Goal: Task Accomplishment & Management: Complete application form

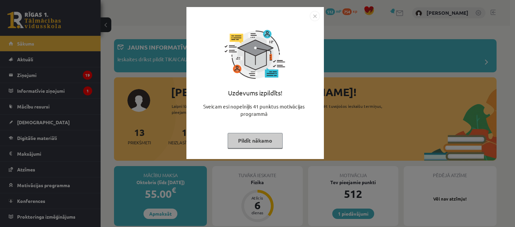
click at [268, 139] on button "Pildīt nākamo" at bounding box center [254, 140] width 55 height 15
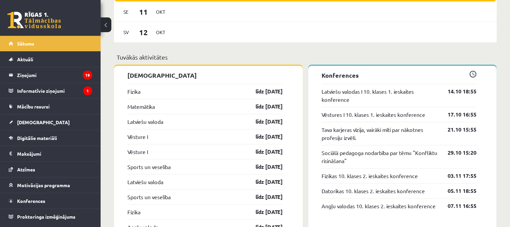
scroll to position [593, 0]
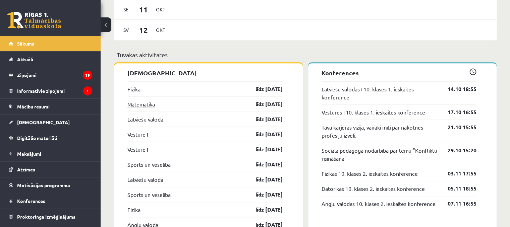
click at [138, 106] on link "Matemātika" at bounding box center [140, 104] width 27 height 8
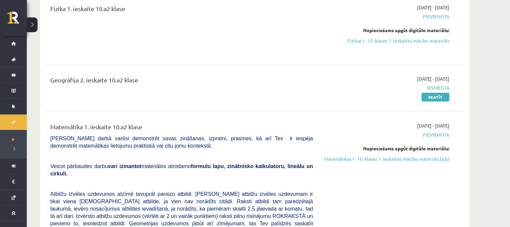
scroll to position [92, 0]
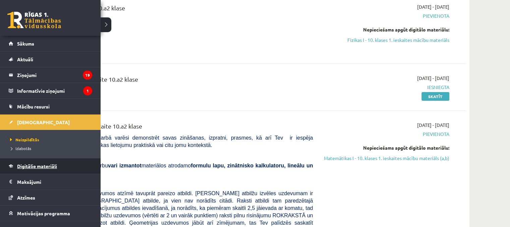
click at [37, 165] on span "Digitālie materiāli" at bounding box center [37, 166] width 40 height 6
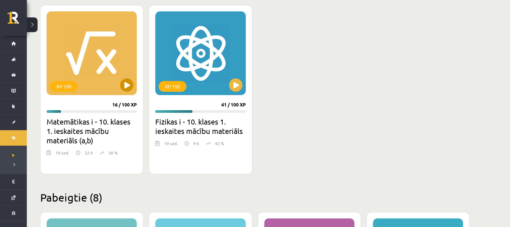
scroll to position [186, 0]
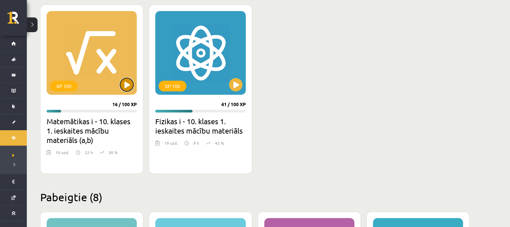
click at [124, 86] on button at bounding box center [126, 84] width 13 height 13
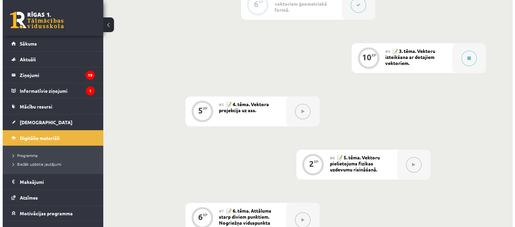
scroll to position [298, 0]
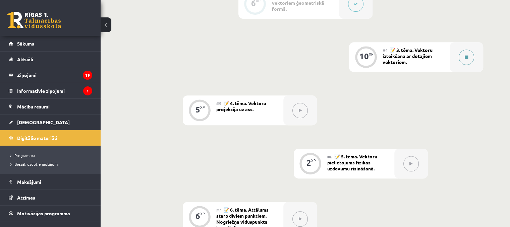
click at [463, 65] on button at bounding box center [465, 57] width 15 height 15
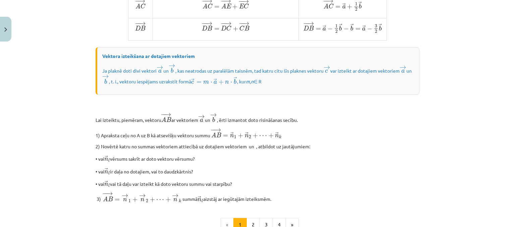
scroll to position [575, 0]
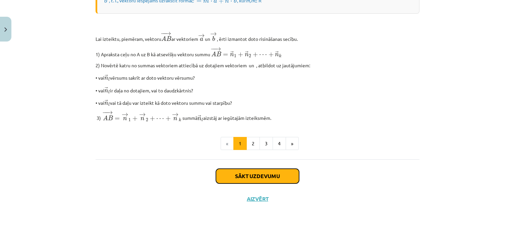
click at [227, 179] on button "Sākt uzdevumu" at bounding box center [257, 176] width 83 height 15
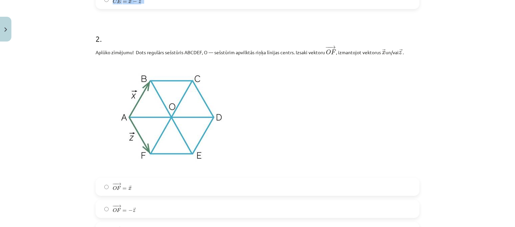
scroll to position [347, 0]
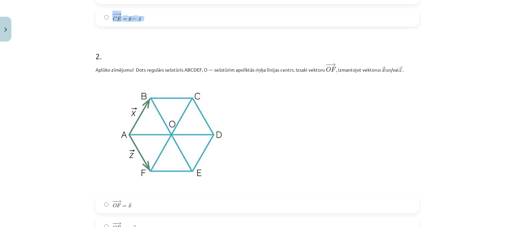
drag, startPoint x: 94, startPoint y: 40, endPoint x: 253, endPoint y: 21, distance: 159.3
copy div "plūko zīmējumu! Dots regulārs sešstūris ABCDEF, O — sešstūrim apvilktās riņķa l…"
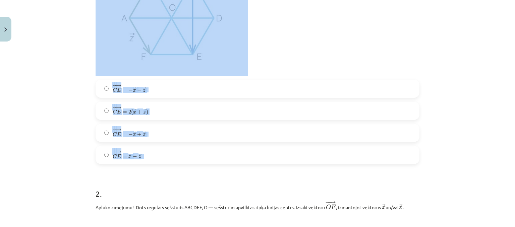
scroll to position [209, 0]
click at [76, 67] on div "Mācību tēma: Matemātikas i - 10. klases 1. ieskaites mācību materiāls (a,b) #4 …" at bounding box center [257, 113] width 515 height 227
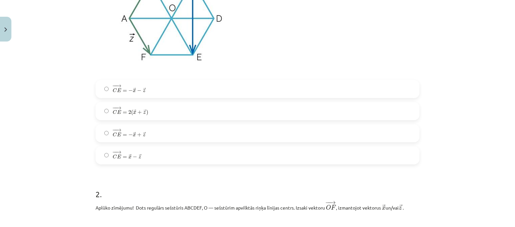
click at [231, 148] on label "− − → C E = → x − → z C E → = x → − z →" at bounding box center [257, 155] width 322 height 17
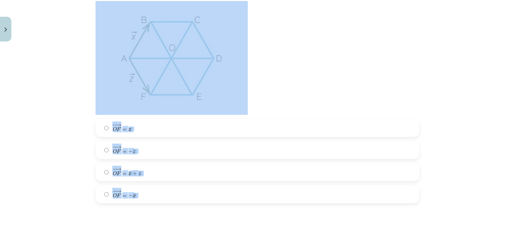
scroll to position [432, 0]
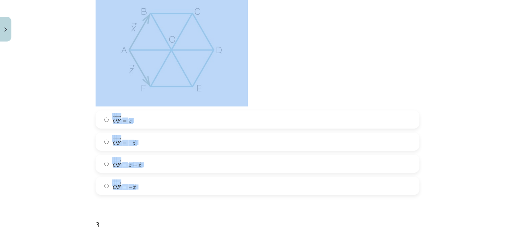
drag, startPoint x: 92, startPoint y: 109, endPoint x: 317, endPoint y: 182, distance: 236.0
copy div "2 . Aplūko zīmējumu! Dots regulārs sešstūris ABCDEF, O — sešstūrim apvilktās ri…"
click at [48, 118] on div "Mācību tēma: Matemātikas i - 10. klases 1. ieskaites mācību materiāls (a,b) #4 …" at bounding box center [257, 113] width 515 height 227
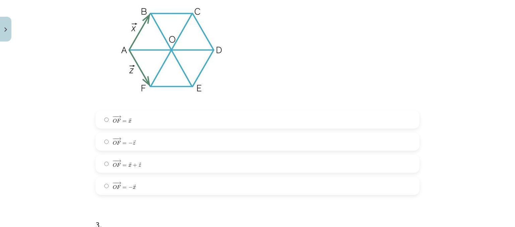
click at [146, 147] on label "− − → O F = − → z O F → = − z →" at bounding box center [257, 141] width 322 height 17
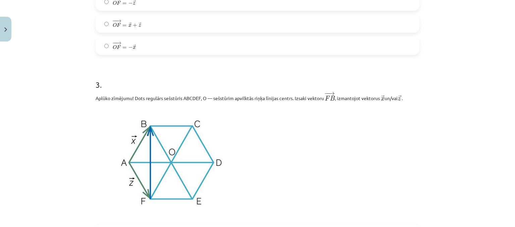
click at [146, 147] on img at bounding box center [171, 163] width 152 height 114
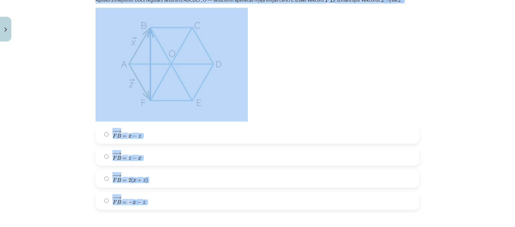
scroll to position [681, 0]
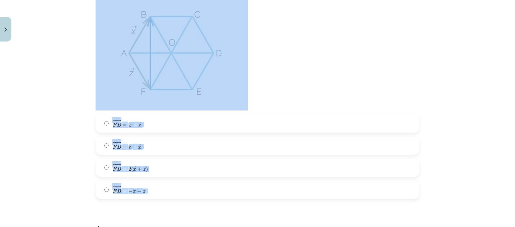
drag, startPoint x: 90, startPoint y: 13, endPoint x: 214, endPoint y: 186, distance: 212.4
click at [214, 186] on div "10 XP Saņemsi Sarežģīts 428 pilda Apraksts Uzdevums Palīdzība 1 . Aplūko zīmēju…" at bounding box center [257, 65] width 332 height 1404
copy div "3 . Aplūko zīmējumu! Dots regulārs sešstūris ABCDEF, O — sešstūrim apvilktās ri…"
click at [348, 75] on p at bounding box center [257, 54] width 324 height 114
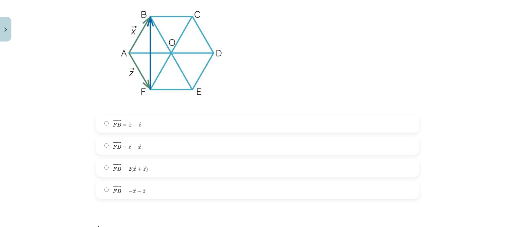
click at [171, 145] on label "− − → F B = → z − → x F B → = z → − x →" at bounding box center [257, 145] width 322 height 17
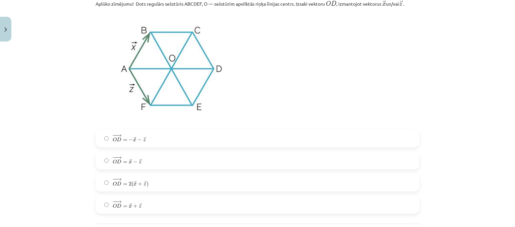
scroll to position [1240, 0]
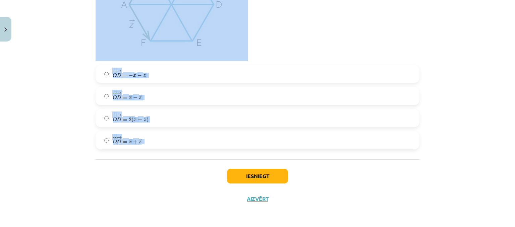
drag, startPoint x: 88, startPoint y: 46, endPoint x: 285, endPoint y: 142, distance: 219.9
click at [285, 142] on div "Mācību tēma: Matemātikas i - 10. klases 1. ieskaites mācību materiāls (a,b) #4 …" at bounding box center [257, 113] width 515 height 227
copy form "Aplūko zīmējumu! Dots regulārs sešstūris ABCDEF, O — sešstūrim apvilktās riņķa …"
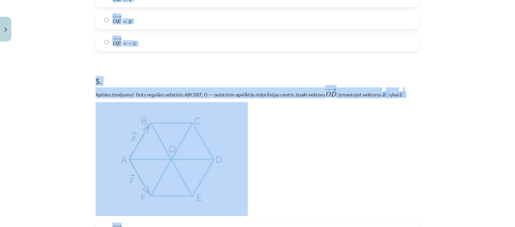
scroll to position [1082, 0]
click at [40, 91] on div "Mācību tēma: Matemātikas i - 10. klases 1. ieskaites mācību materiāls (a,b) #4 …" at bounding box center [257, 113] width 515 height 227
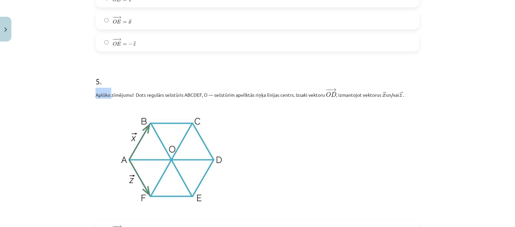
click at [40, 91] on div "Mācību tēma: Matemātikas i - 10. klases 1. ieskaites mācību materiāls (a,b) #4 …" at bounding box center [257, 113] width 515 height 227
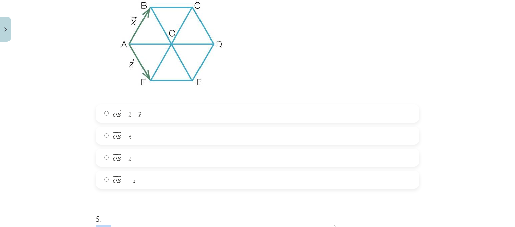
scroll to position [944, 0]
click at [135, 145] on label "− − → O E = → z O E → = z →" at bounding box center [257, 136] width 322 height 17
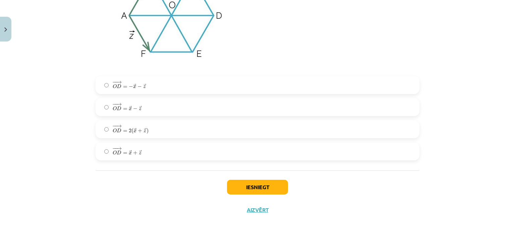
scroll to position [1227, 0]
click at [167, 85] on label "− − → O D = − → x − → z O D → = − x → − z →" at bounding box center [257, 84] width 322 height 17
click at [242, 192] on button "Iesniegt" at bounding box center [257, 187] width 61 height 15
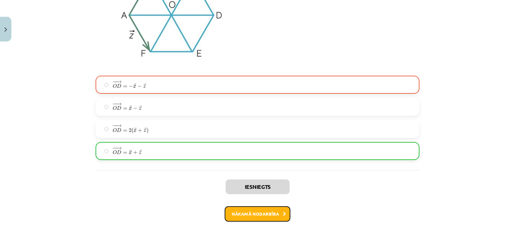
click at [258, 211] on button "Nākamā nodarbība" at bounding box center [257, 213] width 66 height 15
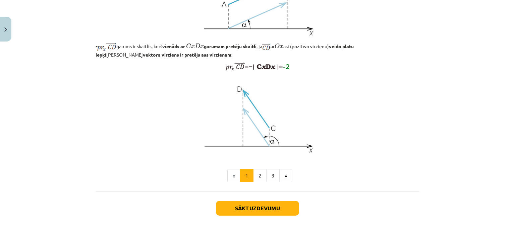
scroll to position [568, 0]
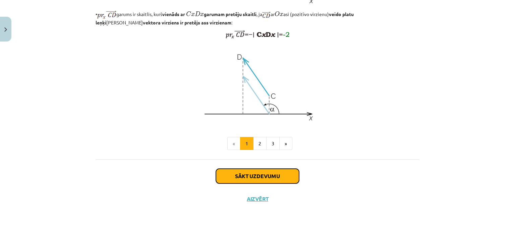
click at [262, 169] on button "Sākt uzdevumu" at bounding box center [257, 176] width 83 height 15
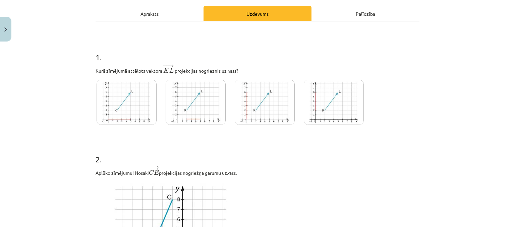
scroll to position [92, 0]
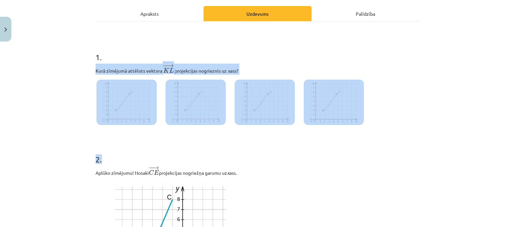
drag, startPoint x: 91, startPoint y: 67, endPoint x: 334, endPoint y: 135, distance: 251.9
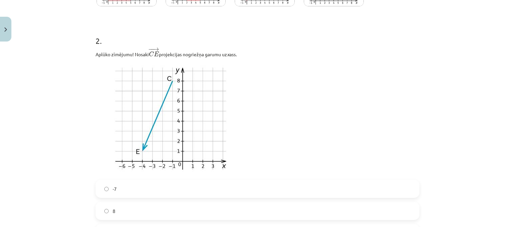
scroll to position [212, 0]
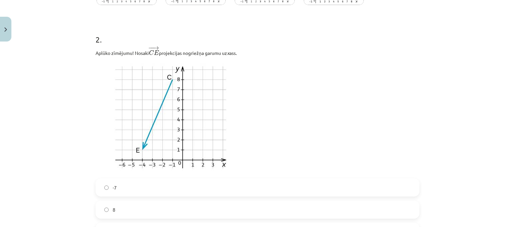
click at [81, 63] on div "Mācību tēma: Matemātikas i - 10. klases 1. ieskaites mācību materiāls (a,b) #5 …" at bounding box center [257, 113] width 515 height 227
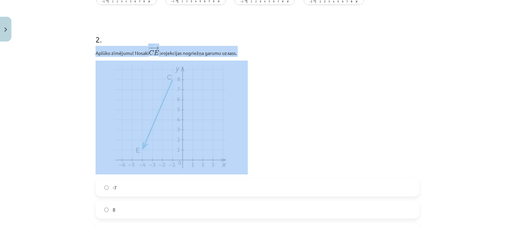
drag, startPoint x: 81, startPoint y: 63, endPoint x: 83, endPoint y: 50, distance: 13.3
click at [83, 50] on div "Mācību tēma: Matemātikas i - 10. klases 1. ieskaites mācību materiāls (a,b) #5 …" at bounding box center [257, 113] width 515 height 227
drag, startPoint x: 83, startPoint y: 50, endPoint x: 241, endPoint y: 150, distance: 186.3
click at [241, 150] on div "Mācību tēma: Matemātikas i - 10. klases 1. ieskaites mācību materiāls (a,b) #5 …" at bounding box center [257, 113] width 515 height 227
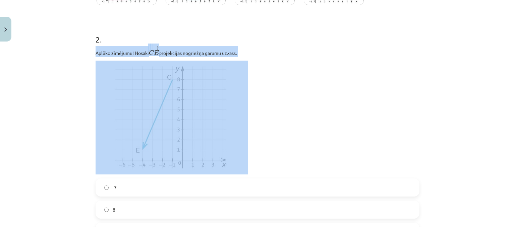
click at [308, 68] on p at bounding box center [257, 118] width 324 height 114
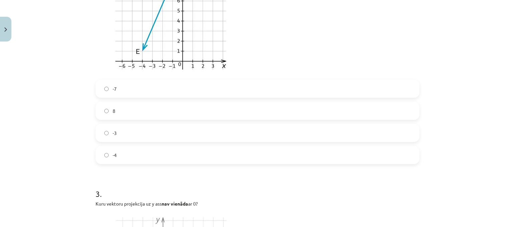
scroll to position [322, 0]
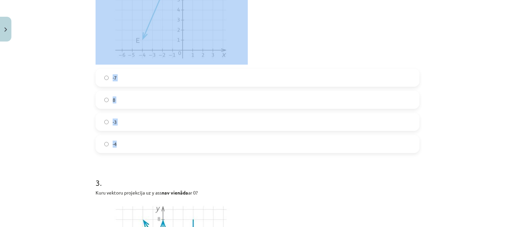
drag, startPoint x: 87, startPoint y: 52, endPoint x: 182, endPoint y: 143, distance: 131.3
click at [182, 143] on div "Mācību tēma: Matemātikas i - 10. klases 1. ieskaites mācību materiāls (a,b) #5 …" at bounding box center [257, 113] width 515 height 227
copy div "Aplūko zīmējumu! Nosaki − − → C E C E → projekcijas nogriežņa garumu uz x ass. …"
click at [144, 150] on label "-4" at bounding box center [257, 144] width 322 height 17
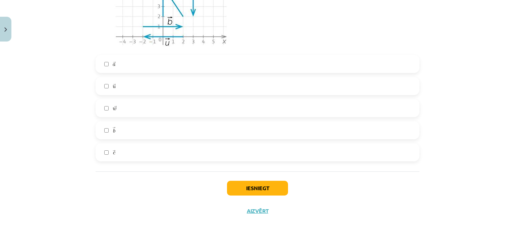
scroll to position [598, 0]
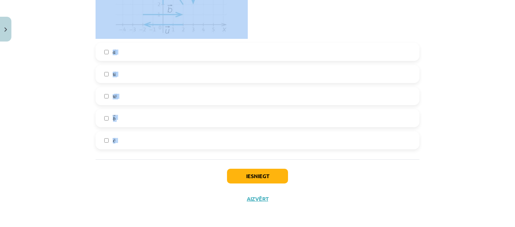
drag, startPoint x: 89, startPoint y: 4, endPoint x: 191, endPoint y: 138, distance: 168.6
copy div "3 . Kuru vektoru projekcija uz y ass nav vienāda ar 0? → a a → → u u → → w w → …"
click at [60, 103] on div "Mācību tēma: Matemātikas i - 10. klases 1. ieskaites mācību materiāls (a,b) #5 …" at bounding box center [257, 113] width 515 height 227
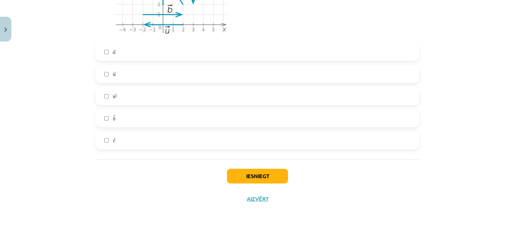
click at [155, 91] on label "→ w w →" at bounding box center [257, 96] width 322 height 17
click at [272, 175] on button "Iesniegt" at bounding box center [257, 176] width 61 height 15
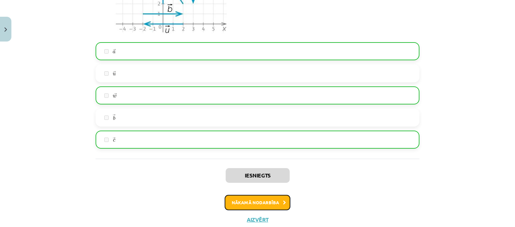
click at [265, 202] on button "Nākamā nodarbība" at bounding box center [257, 202] width 66 height 15
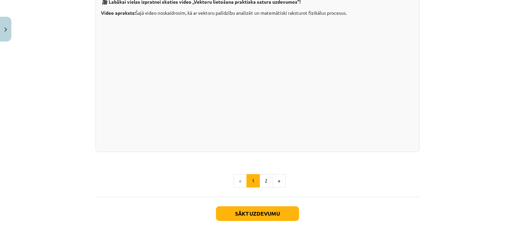
scroll to position [717, 0]
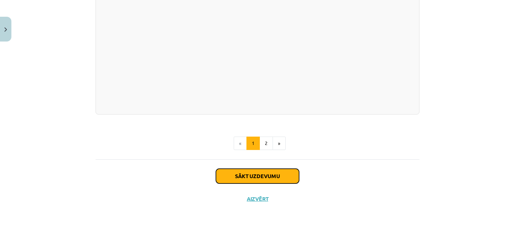
click at [252, 177] on button "Sākt uzdevumu" at bounding box center [257, 176] width 83 height 15
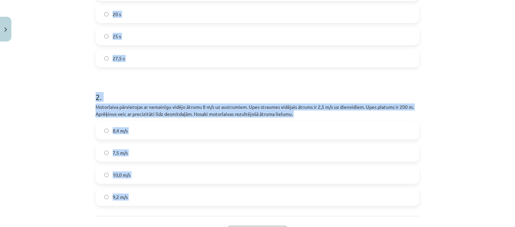
scroll to position [248, 0]
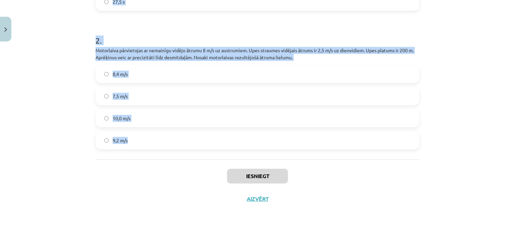
drag, startPoint x: 91, startPoint y: 88, endPoint x: 263, endPoint y: 132, distance: 177.8
click at [263, 132] on div "2 XP Saņemsi Sarežģīts 428 pilda Apraksts Uzdevums Palīdzība 1 . Motorlaiva pār…" at bounding box center [257, 4] width 332 height 414
copy form "1 . Motorlaiva pārvietojas ar nemainīgu vidējo ātrumu 8 m/s uz austrumiem. Upes…"
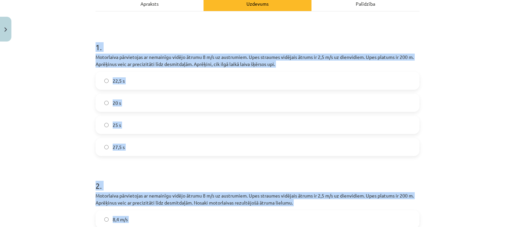
scroll to position [101, 0]
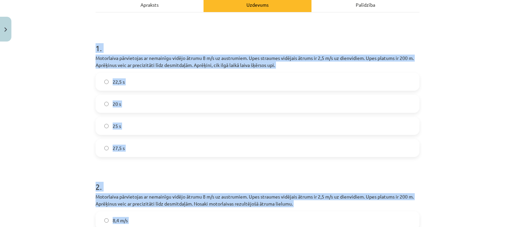
click at [77, 102] on div "Mācību tēma: Matemātikas i - 10. klases 1. ieskaites mācību materiāls (a,b) #6 …" at bounding box center [257, 113] width 515 height 227
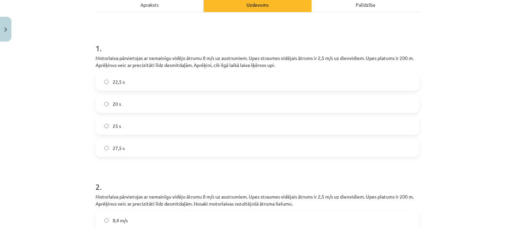
click at [131, 121] on label "25 s" at bounding box center [257, 126] width 322 height 17
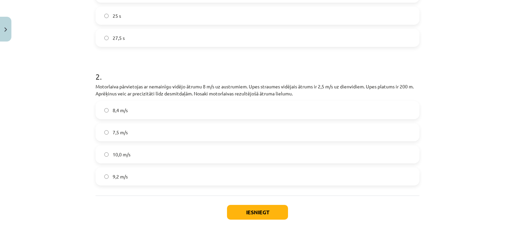
scroll to position [248, 0]
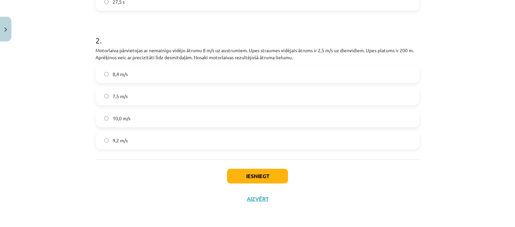
click at [185, 74] on label "8,4 m/s" at bounding box center [257, 74] width 322 height 17
click at [259, 174] on button "Iesniegt" at bounding box center [257, 176] width 61 height 15
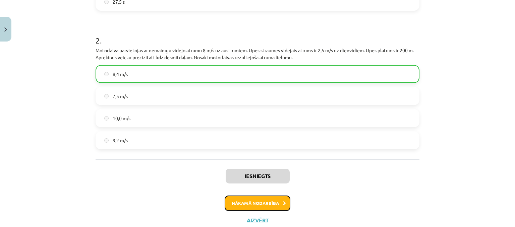
click at [259, 204] on button "Nākamā nodarbība" at bounding box center [257, 203] width 66 height 15
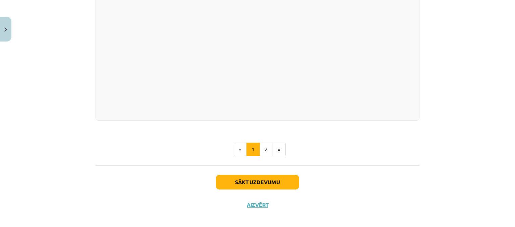
scroll to position [1200, 0]
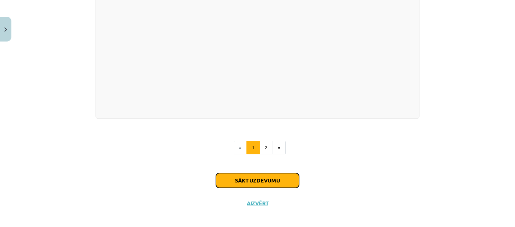
click at [264, 173] on button "Sākt uzdevumu" at bounding box center [257, 180] width 83 height 15
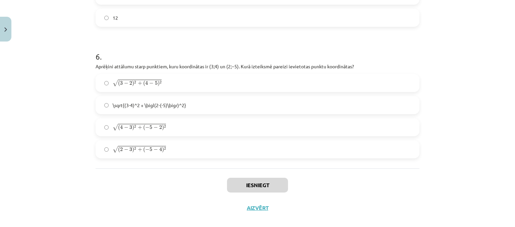
scroll to position [1007, 0]
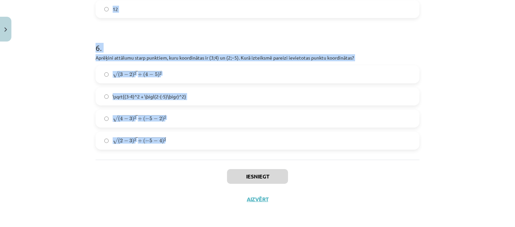
drag, startPoint x: 89, startPoint y: 149, endPoint x: 273, endPoint y: 137, distance: 183.9
copy form "Aprēķini attālumu starp punktiem, kuru koordinātas ir ﻿(4;−2) un ﻿(−1;3)﻿. Kurā…"
click at [57, 73] on div "Mācību tēma: Matemātikas i - 10. klases 1. ieskaites mācību materiāls (a,b) #7 …" at bounding box center [257, 113] width 515 height 227
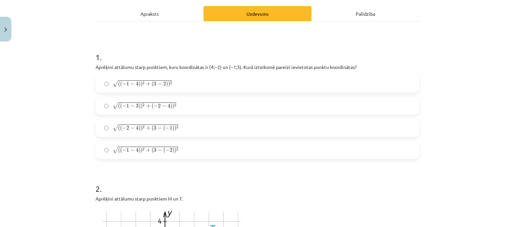
scroll to position [124, 0]
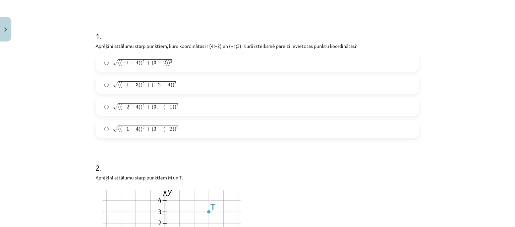
click at [153, 120] on div "√ ( ( − 1 − 4 ) ) 2 + ( 3 − ( − 2 ) ) 2 ( ( − 1 − 4 ) ) 2 + ( 3 − ( − 2 ) ) 2" at bounding box center [257, 129] width 324 height 18
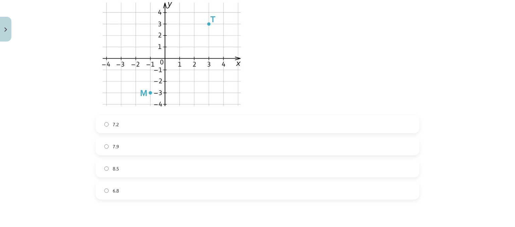
scroll to position [312, 0]
click at [144, 124] on label "7.2" at bounding box center [257, 124] width 322 height 17
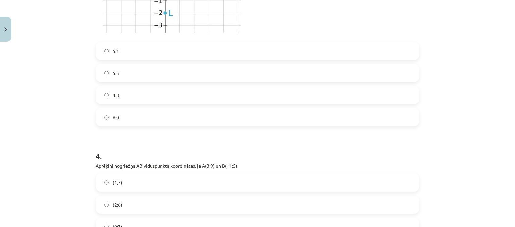
scroll to position [634, 0]
click at [144, 75] on label "5.5" at bounding box center [257, 74] width 322 height 17
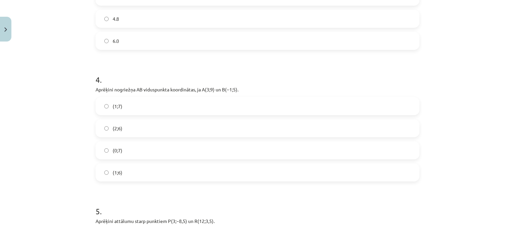
scroll to position [722, 0]
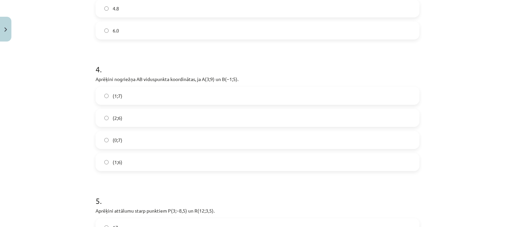
click at [142, 87] on label "(1;7)" at bounding box center [257, 95] width 322 height 17
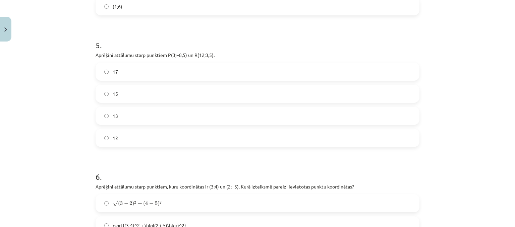
scroll to position [879, 0]
click at [142, 90] on label "15" at bounding box center [257, 92] width 322 height 17
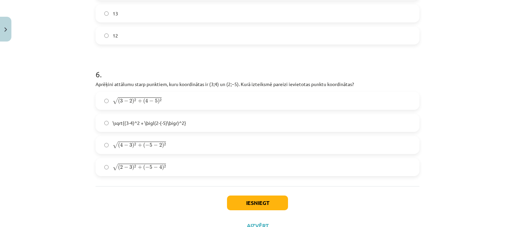
scroll to position [980, 0]
click at [175, 167] on label "√ ( 2 − 3 ) 2 + ( − 5 − 4 ) 2 ( 2 − 3 ) 2 + ( − 5 − 4 ) 2" at bounding box center [257, 166] width 322 height 17
click at [236, 199] on button "Iesniegt" at bounding box center [257, 202] width 61 height 15
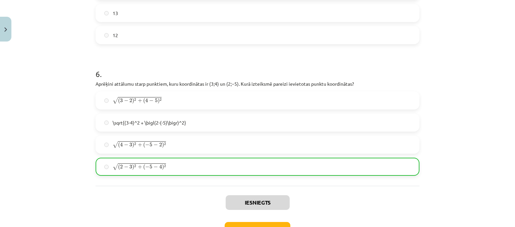
scroll to position [1028, 0]
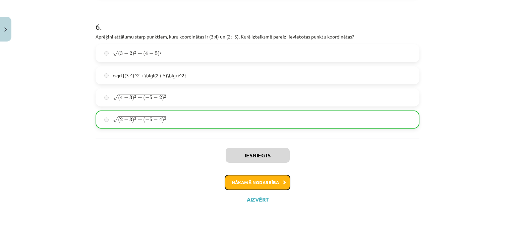
click at [242, 181] on button "Nākamā nodarbība" at bounding box center [257, 182] width 66 height 15
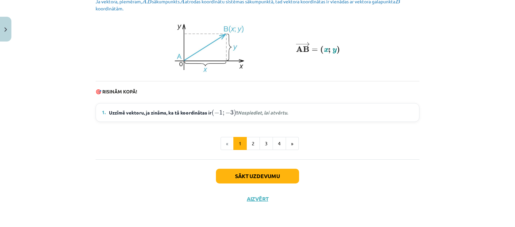
scroll to position [950, 0]
click at [246, 176] on button "Sākt uzdevumu" at bounding box center [257, 176] width 83 height 15
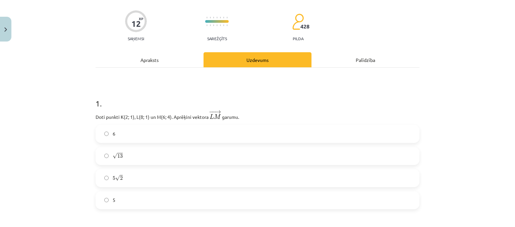
scroll to position [47, 0]
drag, startPoint x: 90, startPoint y: 96, endPoint x: 76, endPoint y: 85, distance: 17.6
click at [76, 85] on div "Mācību tēma: Matemātikas i - 10. klases 1. ieskaites mācību materiāls (a,b) #8 …" at bounding box center [257, 113] width 515 height 227
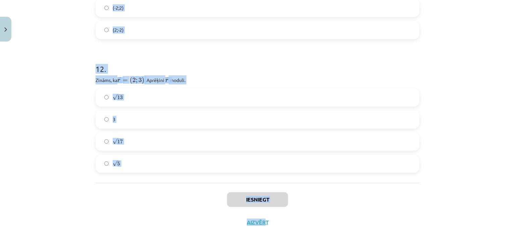
scroll to position [1931, 0]
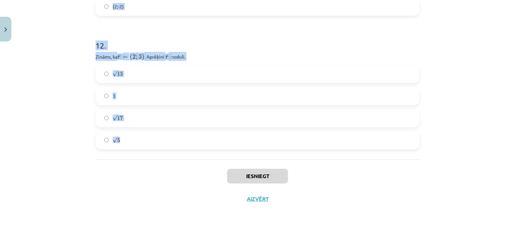
drag, startPoint x: 86, startPoint y: 99, endPoint x: 270, endPoint y: 154, distance: 191.4
click at [270, 154] on div "Mācību tēma: Matemātikas i - 10. klases 1. ieskaites mācību materiāls (a,b) #8 …" at bounding box center [257, 113] width 515 height 227
copy form "1 . Doti punkti K(2; 1), L(8; 1) un M(6; 4). Aprēķini vektora ﻿ − − → L M L M →…"
click at [50, 90] on div "Mācību tēma: Matemātikas i - 10. klases 1. ieskaites mācību materiāls (a,b) #8 …" at bounding box center [257, 113] width 515 height 227
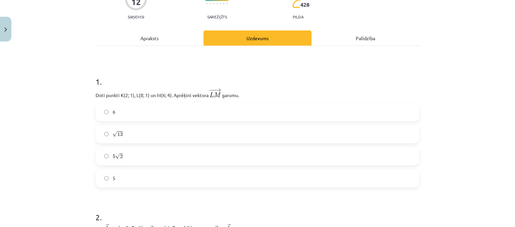
scroll to position [68, 0]
click at [144, 138] on label "√ 13 13" at bounding box center [257, 134] width 322 height 17
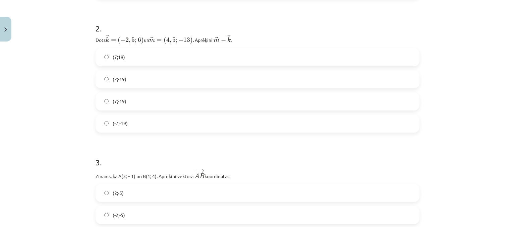
scroll to position [258, 0]
click at [132, 97] on label "(7;-19)" at bounding box center [257, 100] width 322 height 17
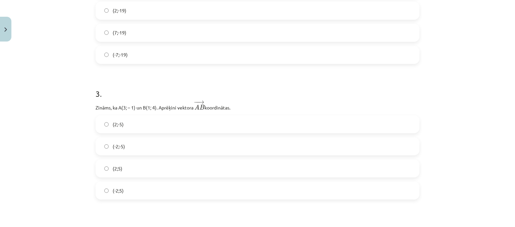
scroll to position [327, 0]
click at [138, 140] on label "(-2;-5)" at bounding box center [257, 145] width 322 height 17
click at [124, 194] on label "(-2;5)" at bounding box center [257, 189] width 322 height 17
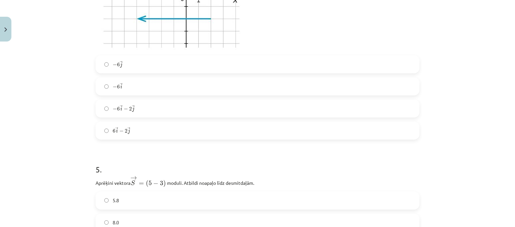
scroll to position [635, 0]
click at [142, 107] on label "− 6 → i − 2 → j − 6 i → − 2 j →" at bounding box center [257, 108] width 322 height 17
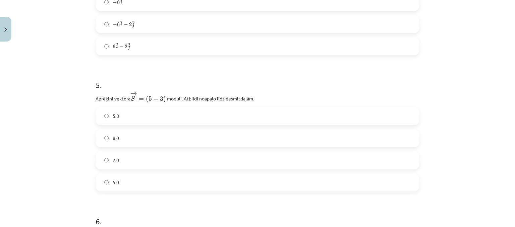
scroll to position [736, 0]
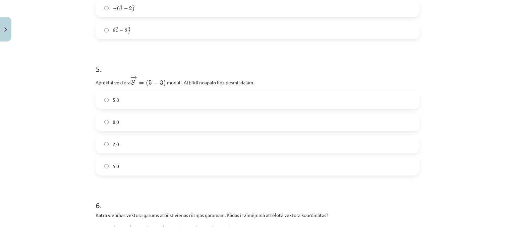
click at [130, 93] on label "5.8" at bounding box center [257, 100] width 322 height 17
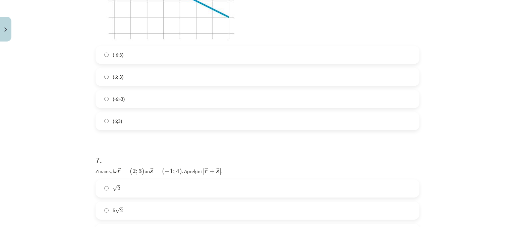
scroll to position [1031, 0]
click at [131, 58] on label "(-6;3)" at bounding box center [257, 54] width 322 height 17
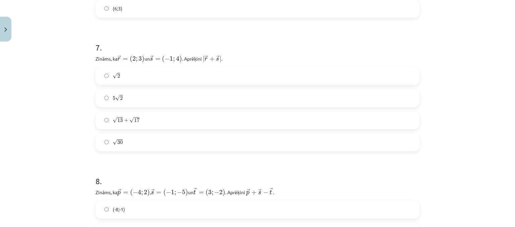
scroll to position [1144, 0]
click at [143, 95] on label "5 √ 2 5 2" at bounding box center [257, 97] width 322 height 17
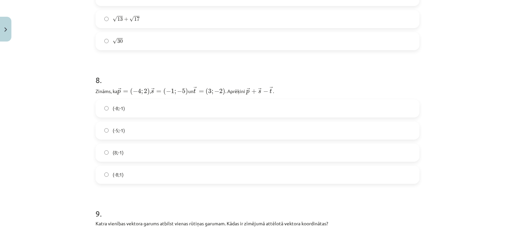
scroll to position [1278, 0]
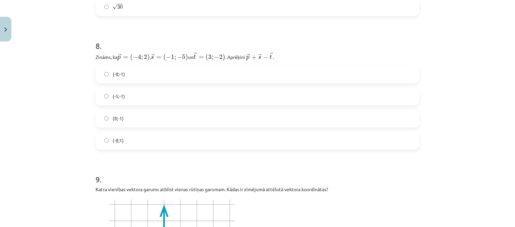
click at [138, 73] on label "(-8;-1)" at bounding box center [257, 74] width 322 height 17
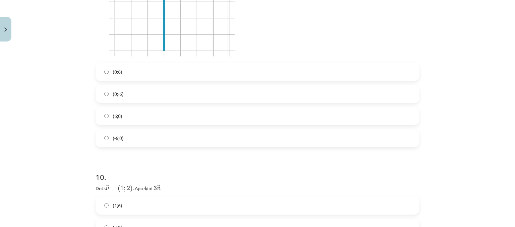
scroll to position [1531, 0]
click at [141, 92] on label "(0;-6)" at bounding box center [257, 93] width 322 height 17
click at [158, 75] on label "(0;6)" at bounding box center [257, 71] width 322 height 17
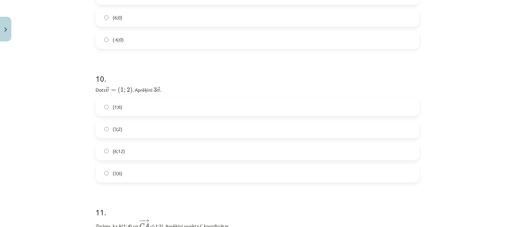
scroll to position [1629, 0]
click at [146, 176] on label "(3;6)" at bounding box center [257, 172] width 322 height 17
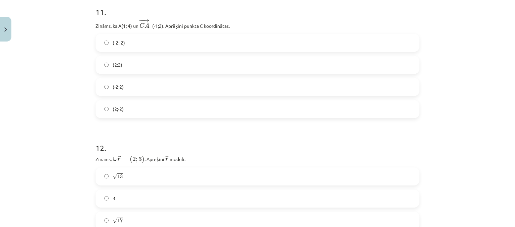
scroll to position [1827, 0]
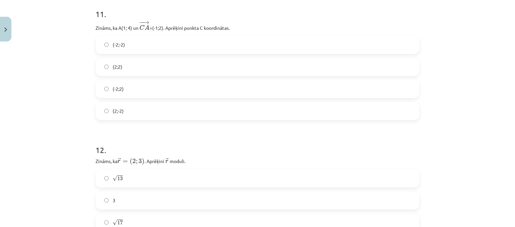
click at [133, 67] on label "(2;2)" at bounding box center [257, 67] width 322 height 17
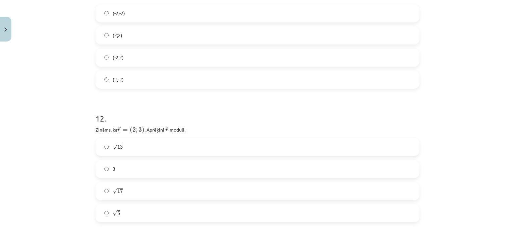
click at [138, 143] on label "√ 13 13" at bounding box center [257, 147] width 322 height 17
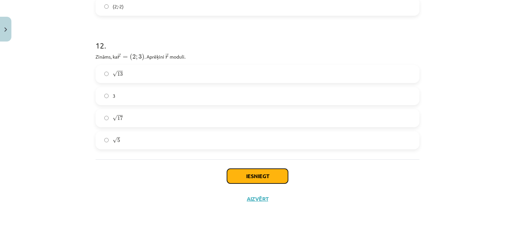
click at [248, 172] on button "Iesniegt" at bounding box center [257, 176] width 61 height 15
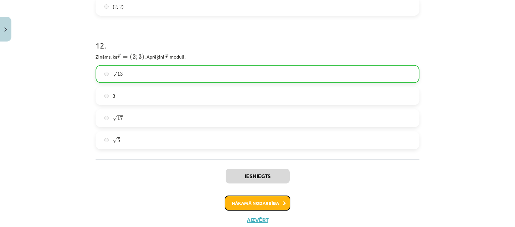
click at [258, 198] on button "Nākamā nodarbība" at bounding box center [257, 203] width 66 height 15
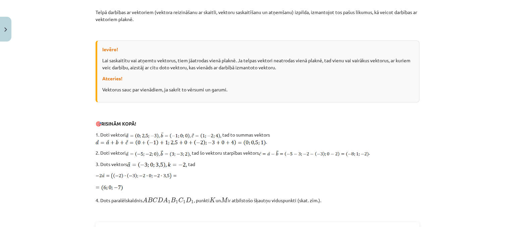
scroll to position [946, 0]
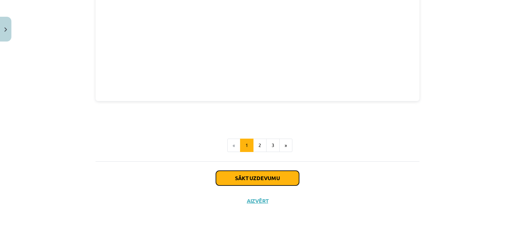
click at [268, 175] on button "Sākt uzdevumu" at bounding box center [257, 178] width 83 height 15
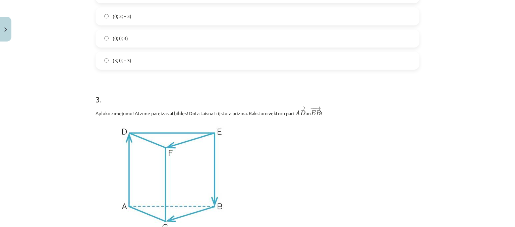
scroll to position [486, 0]
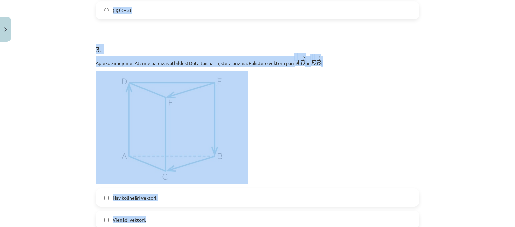
drag, startPoint x: 91, startPoint y: 130, endPoint x: 252, endPoint y: 215, distance: 181.3
click at [276, 158] on p at bounding box center [257, 128] width 324 height 114
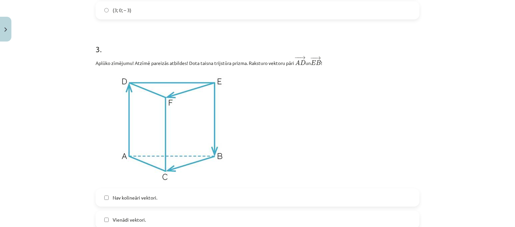
click at [276, 158] on p at bounding box center [257, 128] width 324 height 114
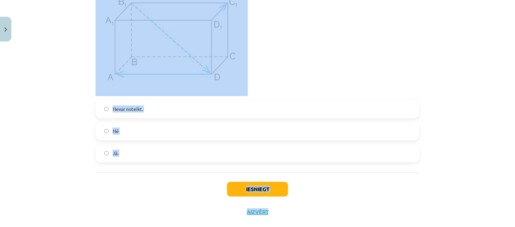
scroll to position [3159, 0]
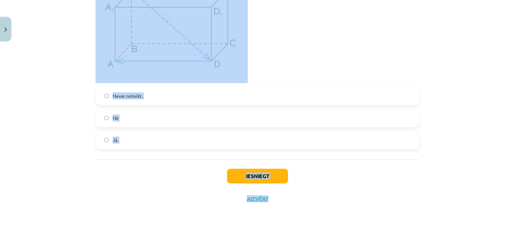
drag, startPoint x: 94, startPoint y: 148, endPoint x: 272, endPoint y: 224, distance: 194.0
click at [272, 224] on div "Mācību tēma: Matemātikas i - 10. klases 1. ieskaites mācību materiāls (a,b) #9 …" at bounding box center [257, 113] width 515 height 227
copy div "1 . Dots punkts telpā ar koordinātām (– 5; 0; 0). Kur atrodas punkts? Koordināt…"
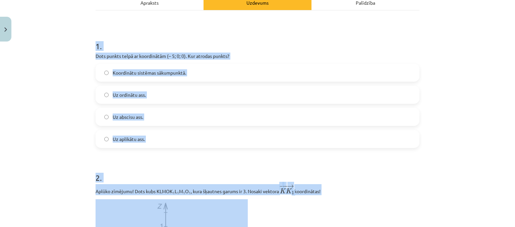
scroll to position [17, 0]
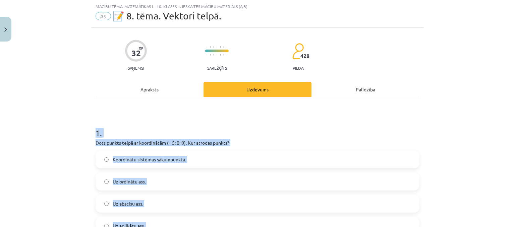
click at [38, 120] on div "Mācību tēma: Matemātikas i - 10. klases 1. ieskaites mācību materiāls (a,b) #9 …" at bounding box center [257, 113] width 515 height 227
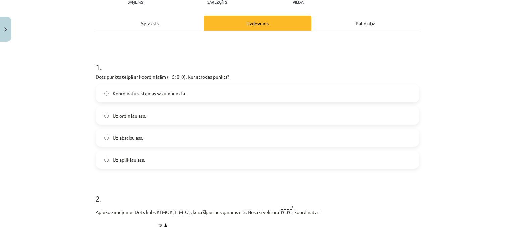
scroll to position [83, 0]
click at [114, 139] on span "Uz abscisu ass." at bounding box center [128, 137] width 30 height 7
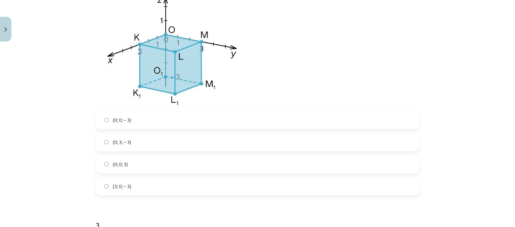
scroll to position [312, 0]
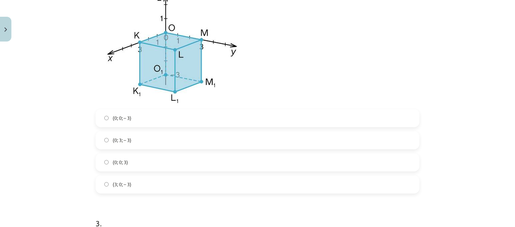
click at [191, 116] on label "(0; 0; – 3)" at bounding box center [257, 118] width 322 height 17
click at [137, 155] on label "(0; 0; 3)" at bounding box center [257, 162] width 322 height 17
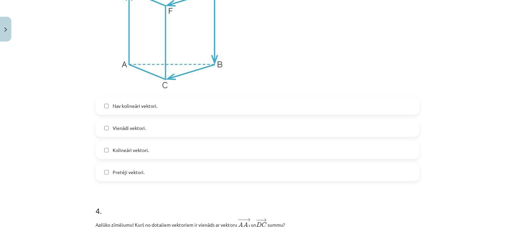
scroll to position [579, 0]
click at [159, 153] on label "Kolineāri vektori." at bounding box center [257, 149] width 322 height 17
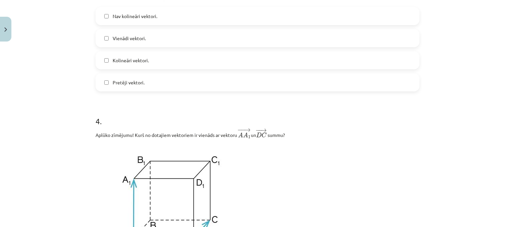
scroll to position [667, 0]
click at [159, 16] on label "Nav kolineāri vektori." at bounding box center [257, 16] width 322 height 17
click at [160, 11] on label "Nav kolineāri vektori." at bounding box center [257, 16] width 322 height 17
click at [164, 42] on label "Vienādi vektori." at bounding box center [257, 38] width 322 height 17
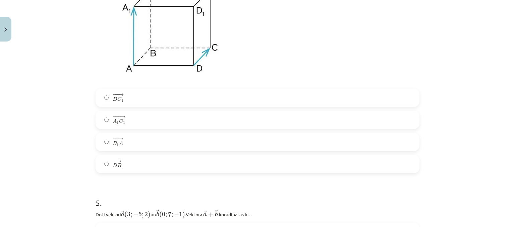
scroll to position [844, 0]
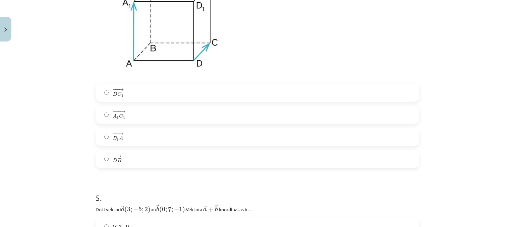
click at [163, 113] on label "− −− → A 1 C 1 A 1 C 1 →" at bounding box center [257, 115] width 322 height 17
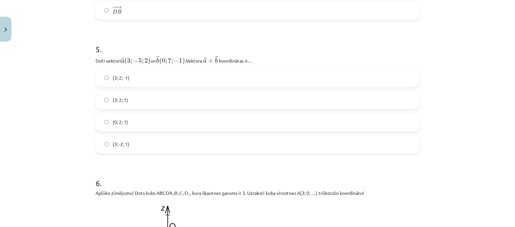
scroll to position [998, 0]
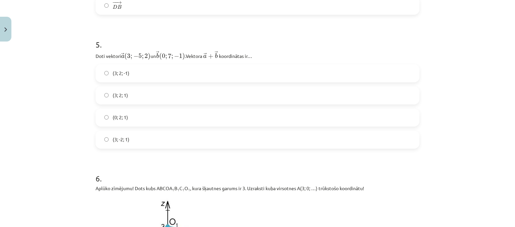
click at [141, 99] on label "(3; 2; 1)" at bounding box center [257, 95] width 322 height 17
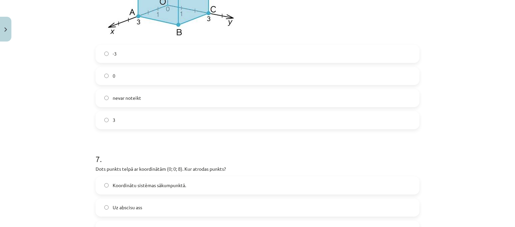
scroll to position [1267, 0]
click at [132, 79] on label "0" at bounding box center [257, 75] width 322 height 17
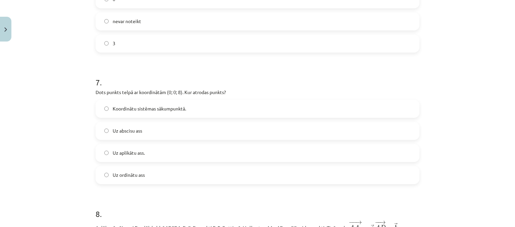
scroll to position [1349, 0]
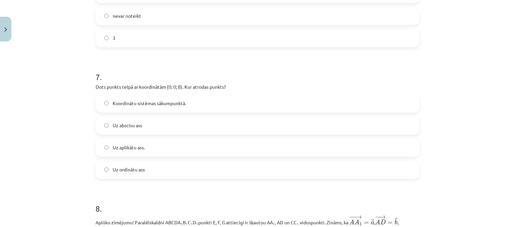
click at [158, 147] on label "Uz aplikātu ass." at bounding box center [257, 147] width 322 height 17
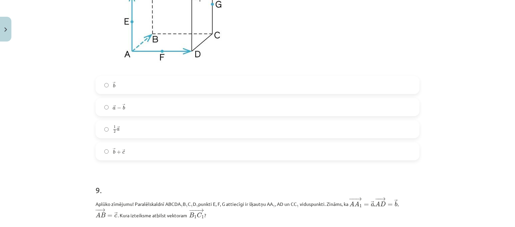
scroll to position [1633, 0]
click at [139, 150] on label "→ b + → c b → + c →" at bounding box center [257, 150] width 322 height 17
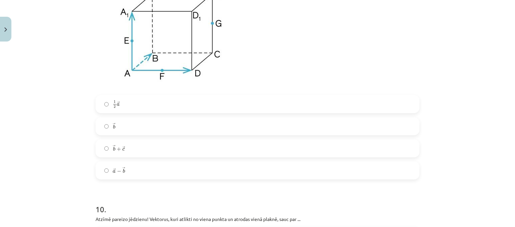
scroll to position [1879, 0]
click at [138, 133] on label "→ b b →" at bounding box center [257, 125] width 322 height 17
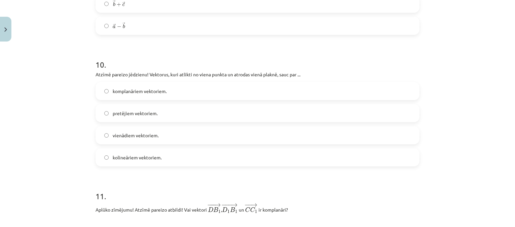
scroll to position [2023, 0]
click at [151, 94] on span "komplanāriem vektoriem." at bounding box center [140, 90] width 54 height 7
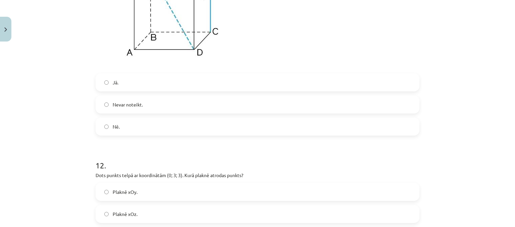
scroll to position [2287, 0]
click at [172, 80] on label "Jā." at bounding box center [257, 80] width 322 height 17
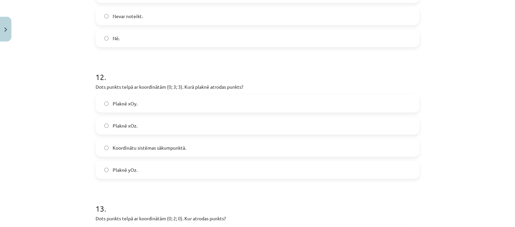
scroll to position [2375, 0]
click at [130, 102] on span "Plaknē xOy." at bounding box center [125, 102] width 25 height 7
click at [161, 170] on label "Plaknē yOz." at bounding box center [257, 168] width 322 height 17
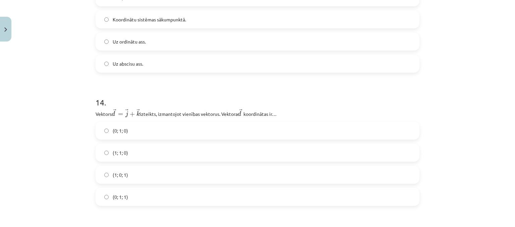
scroll to position [2612, 0]
click at [142, 203] on label "(0; 1; 1)" at bounding box center [257, 196] width 322 height 17
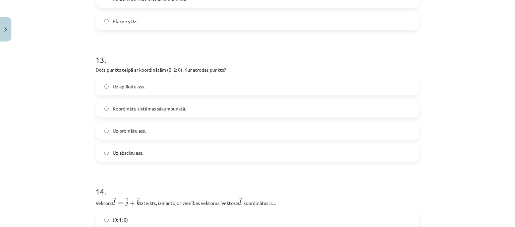
scroll to position [2520, 0]
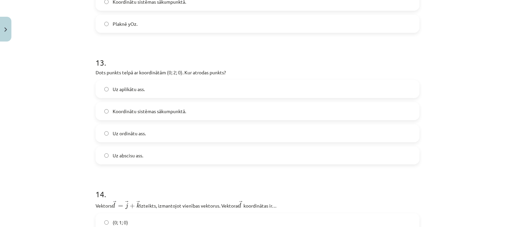
click at [148, 137] on label "Uz ordinātu ass." at bounding box center [257, 133] width 322 height 17
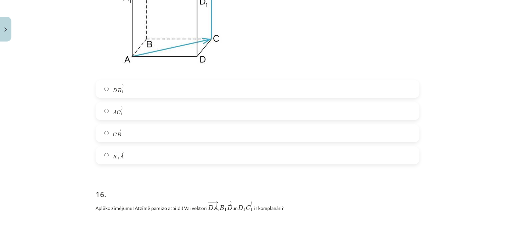
scroll to position [2910, 0]
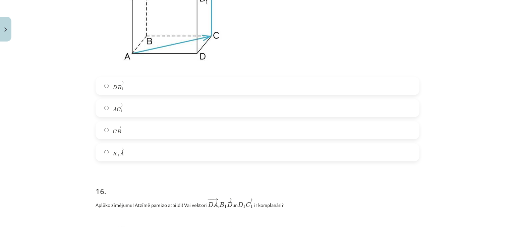
click at [134, 117] on label "− − → A C 1 A C 1 →" at bounding box center [257, 108] width 322 height 17
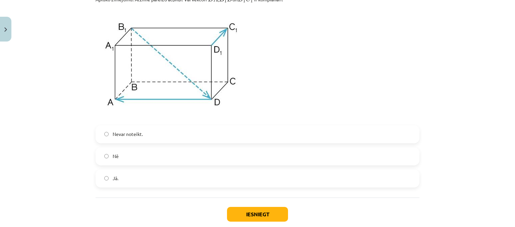
scroll to position [3116, 0]
click at [128, 185] on label "Jā." at bounding box center [257, 177] width 322 height 17
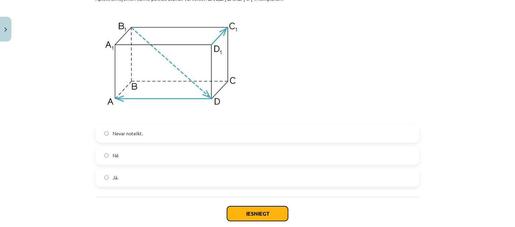
click at [242, 217] on button "Iesniegt" at bounding box center [257, 213] width 61 height 15
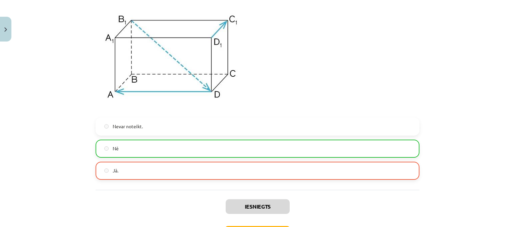
scroll to position [3180, 0]
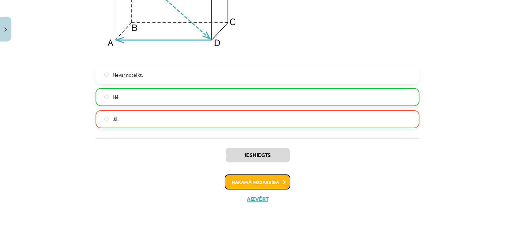
click at [266, 188] on button "Nākamā nodarbība" at bounding box center [257, 182] width 66 height 15
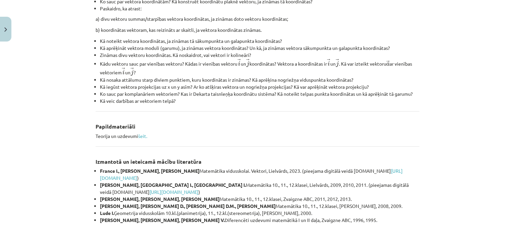
scroll to position [306, 0]
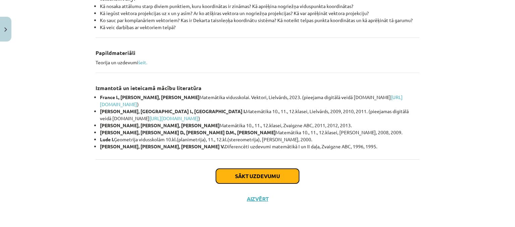
click at [274, 177] on button "Sākt uzdevumu" at bounding box center [257, 176] width 83 height 15
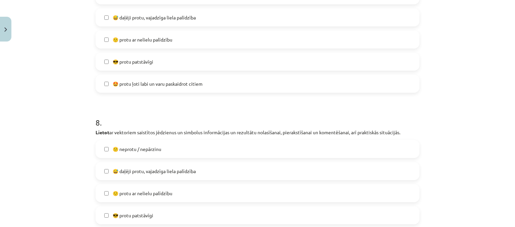
scroll to position [1269, 0]
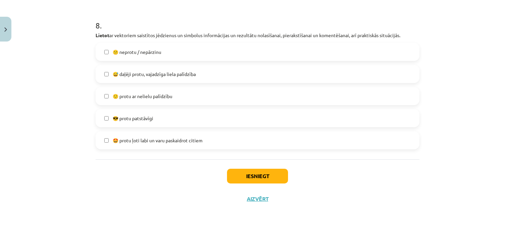
click at [224, 70] on label "😅 daļēji protu, vajadzīga liela palīdzība" at bounding box center [257, 74] width 322 height 17
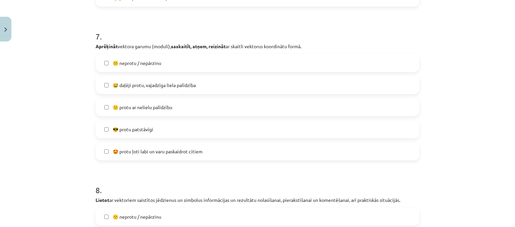
click at [224, 70] on label "😕 neprotu / nepārzinu" at bounding box center [257, 63] width 322 height 17
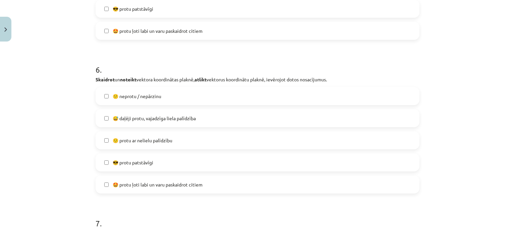
scroll to position [919, 0]
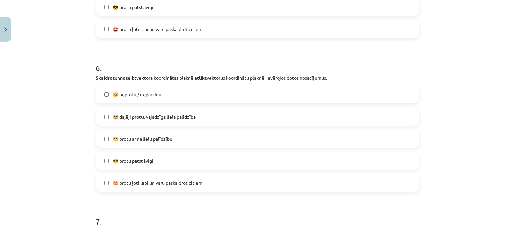
click at [217, 149] on div "😕 neprotu / nepārzinu  😅 daļēji protu, vajadzīga liela palīdzība  🙂 protu ar ne…" at bounding box center [257, 138] width 324 height 107
click at [213, 97] on label "😕 neprotu / nepārzinu" at bounding box center [257, 94] width 322 height 17
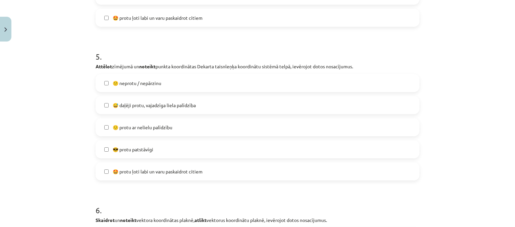
scroll to position [776, 0]
click at [194, 146] on label "😎 protu patstāvīgi" at bounding box center [257, 150] width 322 height 17
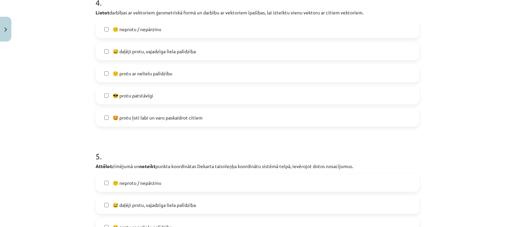
scroll to position [676, 0]
click at [201, 55] on label "😅 daļēji protu, vajadzīga liela palīdzība" at bounding box center [257, 52] width 322 height 17
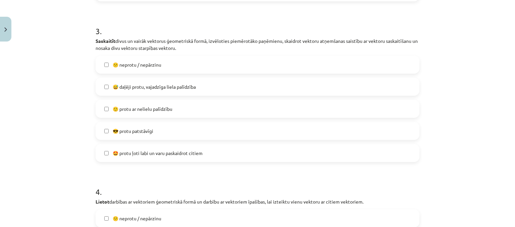
scroll to position [490, 0]
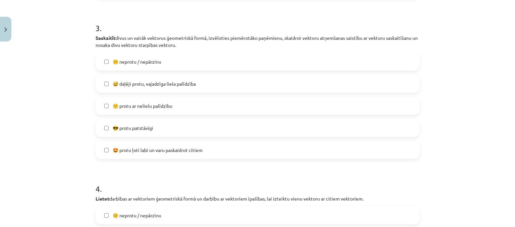
click at [217, 142] on label "🤩 protu ļoti labi un varu paskaidrot citiem" at bounding box center [257, 150] width 322 height 17
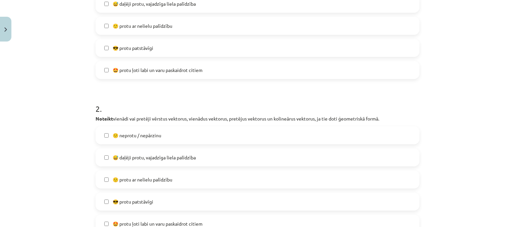
scroll to position [255, 0]
click at [217, 142] on label "😕 neprotu / nepārzinu" at bounding box center [257, 136] width 322 height 17
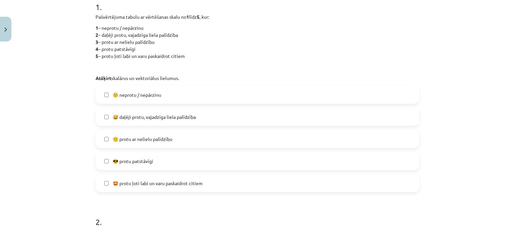
scroll to position [142, 0]
drag, startPoint x: 217, startPoint y: 142, endPoint x: 169, endPoint y: 144, distance: 48.3
click at [169, 144] on label "🙂 protu ar nelielu palīdzību" at bounding box center [257, 140] width 322 height 17
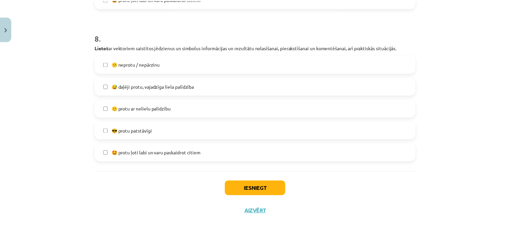
scroll to position [1269, 0]
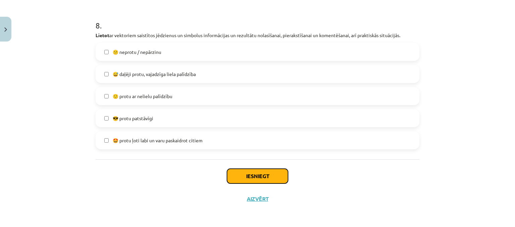
click at [271, 176] on button "Iesniegt" at bounding box center [257, 176] width 61 height 15
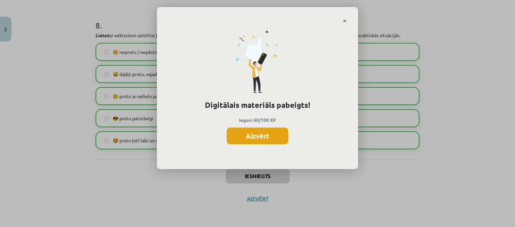
click at [265, 132] on button "Aizvērt" at bounding box center [257, 136] width 62 height 17
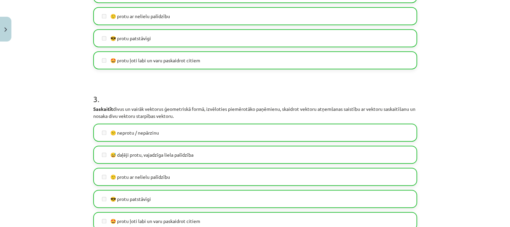
scroll to position [409, 0]
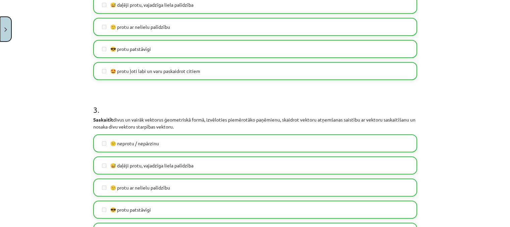
click at [6, 25] on button "Close" at bounding box center [5, 29] width 11 height 25
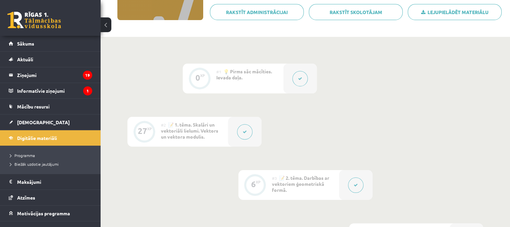
scroll to position [0, 0]
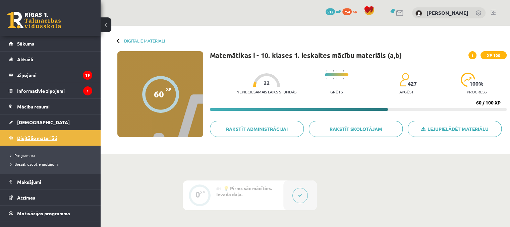
click at [43, 137] on span "Digitālie materiāli" at bounding box center [37, 138] width 40 height 6
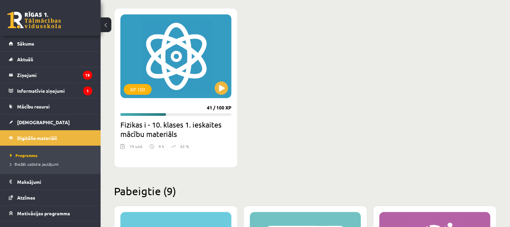
scroll to position [198, 0]
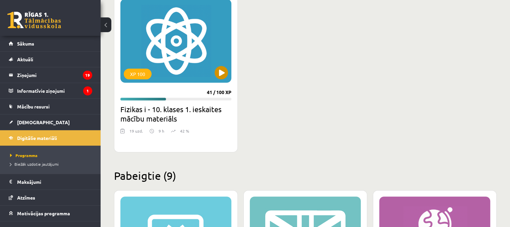
click at [220, 79] on div "XP 100" at bounding box center [175, 41] width 111 height 84
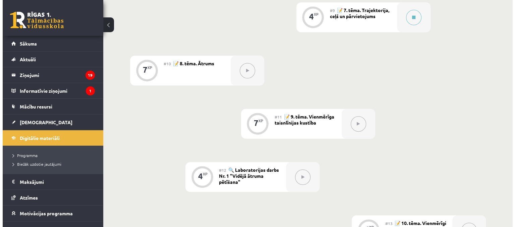
scroll to position [593, 0]
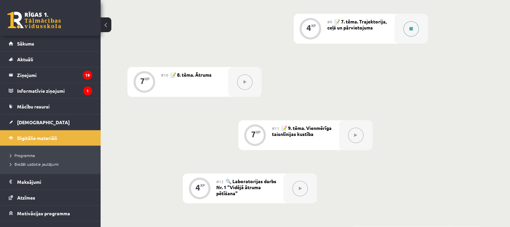
click at [411, 31] on icon at bounding box center [410, 29] width 3 height 4
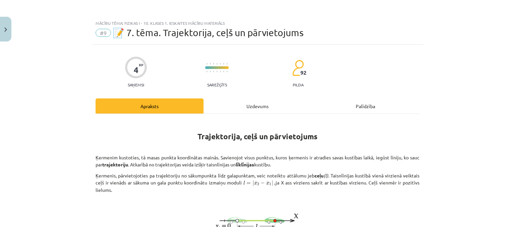
scroll to position [206, 0]
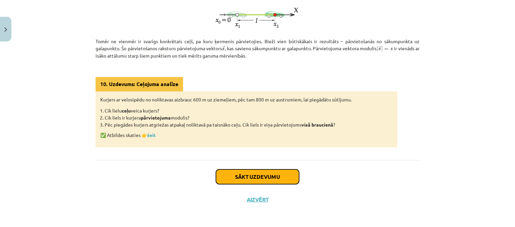
click at [269, 175] on button "Sākt uzdevumu" at bounding box center [257, 176] width 83 height 15
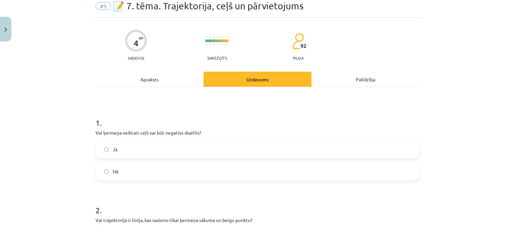
scroll to position [17, 0]
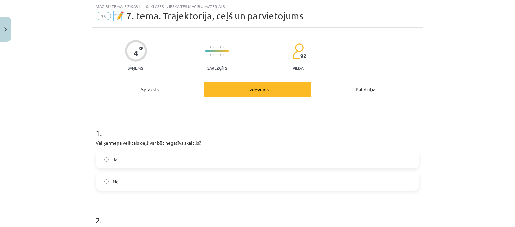
click at [147, 156] on label "Jā" at bounding box center [257, 159] width 322 height 17
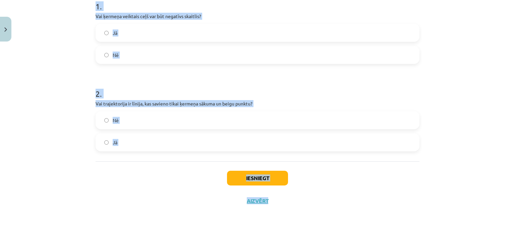
scroll to position [145, 0]
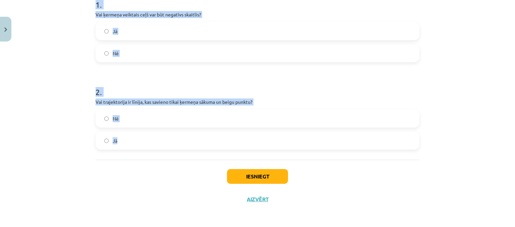
drag, startPoint x: 87, startPoint y: 99, endPoint x: 302, endPoint y: 149, distance: 220.4
click at [302, 149] on div "Mācību tēma: Fizikas i - 10. klases 1. ieskaites mācību materiāls #9 📝 7. tēma.…" at bounding box center [257, 113] width 515 height 227
copy form "1 . Vai ķermeņa veiktais ceļš var būt negatīvs skaitlis? Jā Nē 2 . Vai trajekto…"
click at [132, 54] on label "Nē" at bounding box center [257, 53] width 322 height 17
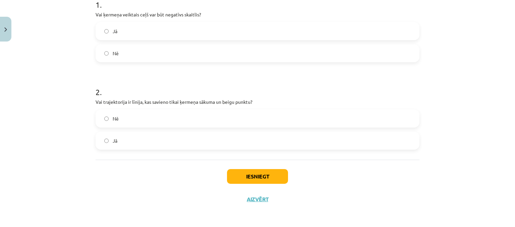
click at [145, 135] on label "Jā" at bounding box center [257, 140] width 322 height 17
click at [146, 121] on label "Nē" at bounding box center [257, 118] width 322 height 17
click at [244, 174] on button "Iesniegt" at bounding box center [257, 176] width 61 height 15
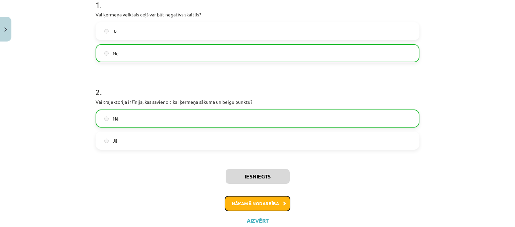
click at [244, 204] on button "Nākamā nodarbība" at bounding box center [257, 203] width 66 height 15
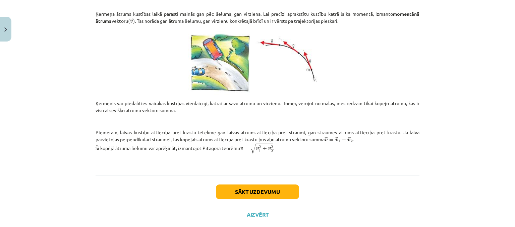
scroll to position [265, 0]
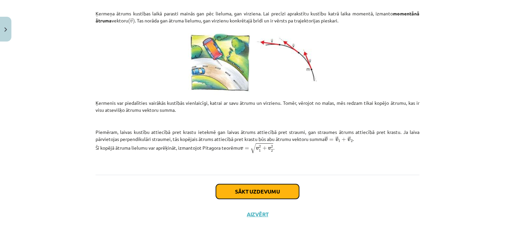
click at [243, 190] on button "Sākt uzdevumu" at bounding box center [257, 191] width 83 height 15
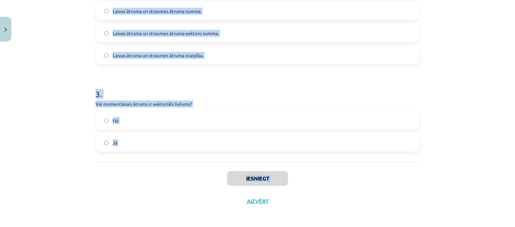
scroll to position [328, 0]
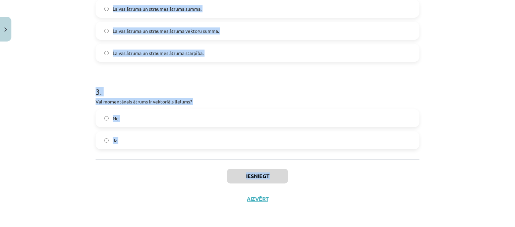
drag, startPoint x: 90, startPoint y: 124, endPoint x: 229, endPoint y: 224, distance: 171.3
click at [229, 224] on div "Mācību tēma: Fizikas i - 10. klases 1. ieskaites mācību materiāls #10 📝 8. tēma…" at bounding box center [257, 113] width 515 height 227
copy div "1 . Laiva attiecībā pret ūdeni kustas ar ātrumu 3 m/s, bet straumes ātrums ir 4…"
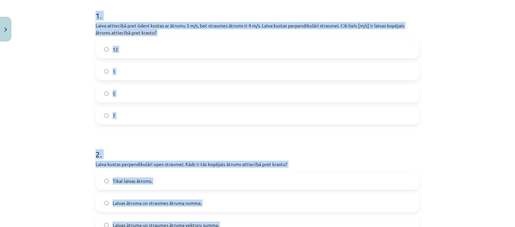
scroll to position [134, 0]
click at [78, 46] on div "Mācību tēma: Fizikas i - 10. klases 1. ieskaites mācību materiāls #10 📝 8. tēma…" at bounding box center [257, 113] width 515 height 227
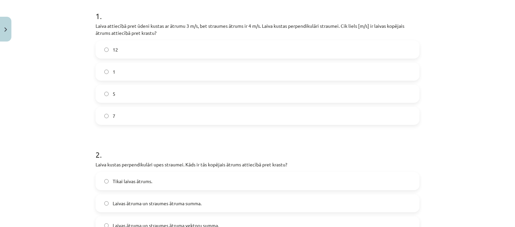
click at [123, 93] on label "5" at bounding box center [257, 93] width 322 height 17
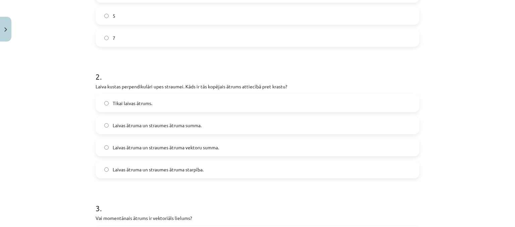
scroll to position [213, 0]
click at [169, 148] on span "Laivas ātruma un straumes ātruma vektoru summa." at bounding box center [166, 146] width 106 height 7
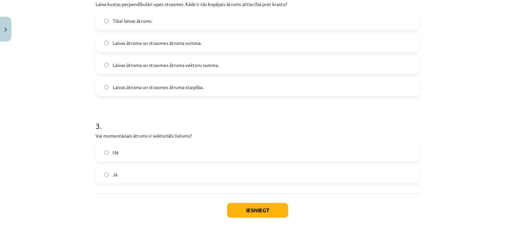
scroll to position [294, 0]
click at [161, 171] on label "Jā" at bounding box center [257, 174] width 322 height 17
click at [254, 205] on button "Iesniegt" at bounding box center [257, 210] width 61 height 15
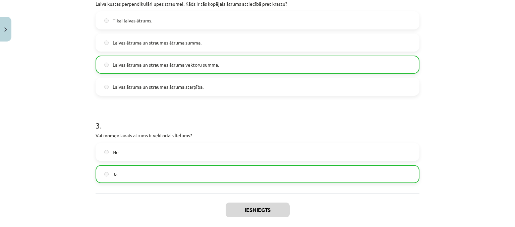
scroll to position [349, 0]
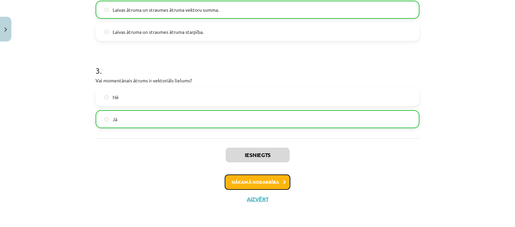
click at [256, 185] on button "Nākamā nodarbība" at bounding box center [257, 182] width 66 height 15
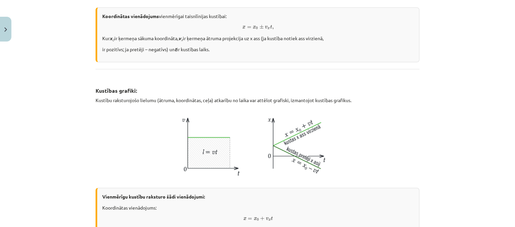
scroll to position [469, 0]
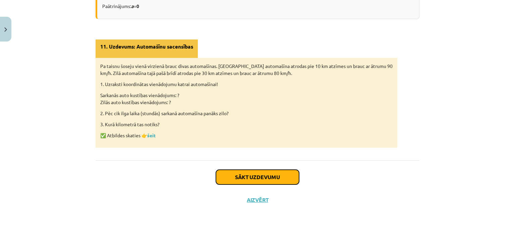
click at [255, 175] on button "Sākt uzdevumu" at bounding box center [257, 177] width 83 height 15
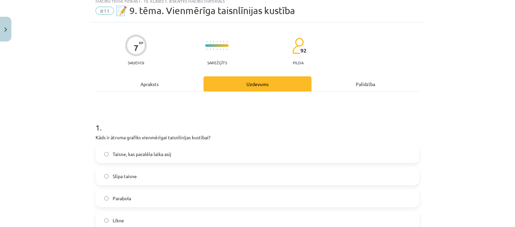
scroll to position [17, 0]
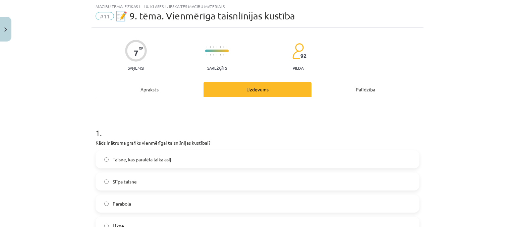
click at [255, 175] on label "Slīpa taisne" at bounding box center [257, 181] width 322 height 17
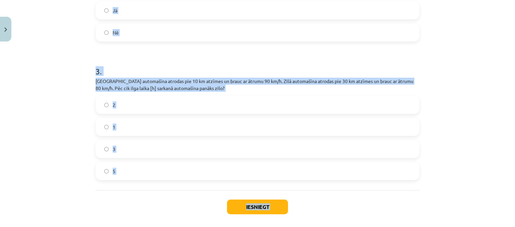
scroll to position [328, 0]
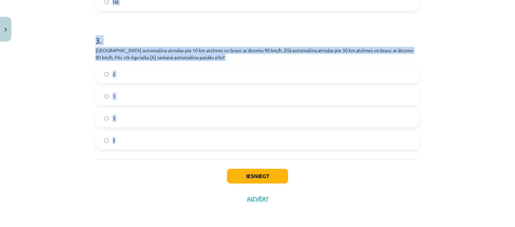
drag, startPoint x: 90, startPoint y: 125, endPoint x: 243, endPoint y: 144, distance: 154.3
copy form "1 . Kāds ir ātruma grafiks vienmērīgai taisnlīnijas kustībai? Taisne, kas paral…"
click at [78, 42] on div "Mācību tēma: Fizikas i - 10. klases 1. ieskaites mācību materiāls #11 📝 9. tēma…" at bounding box center [257, 113] width 515 height 227
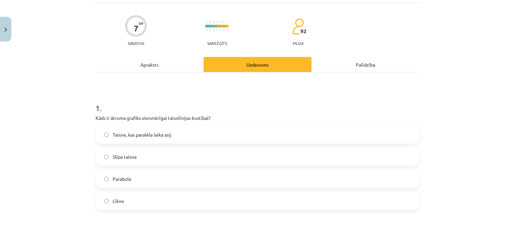
scroll to position [47, 0]
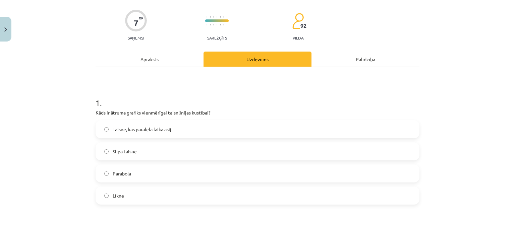
click at [148, 132] on span "Taisne, kas paralēla laika asij" at bounding box center [142, 129] width 59 height 7
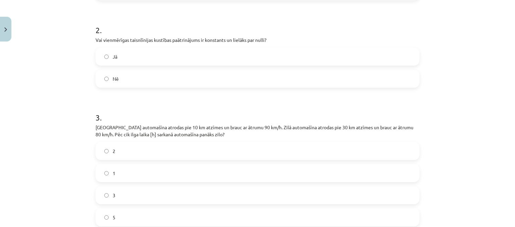
scroll to position [236, 0]
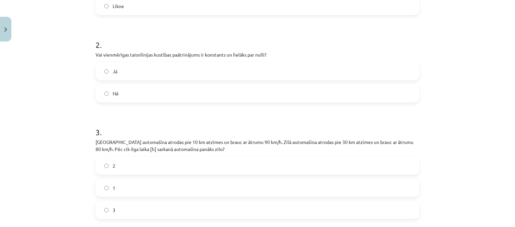
click at [114, 98] on label "Nē" at bounding box center [257, 93] width 322 height 17
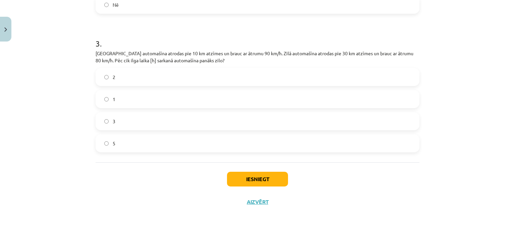
scroll to position [328, 0]
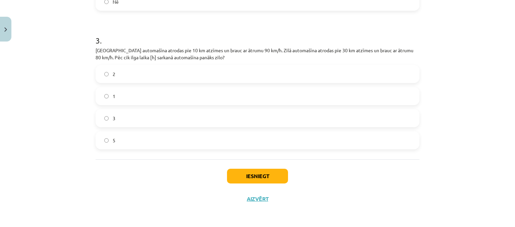
click at [130, 76] on label "2" at bounding box center [257, 74] width 322 height 17
click at [248, 173] on button "Iesniegt" at bounding box center [257, 176] width 61 height 15
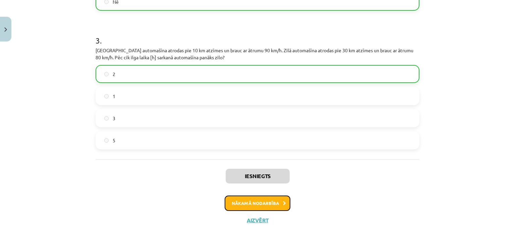
click at [260, 204] on button "Nākamā nodarbība" at bounding box center [257, 203] width 66 height 15
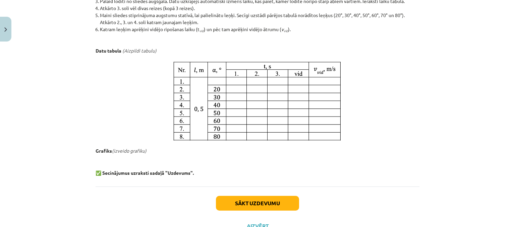
scroll to position [398, 0]
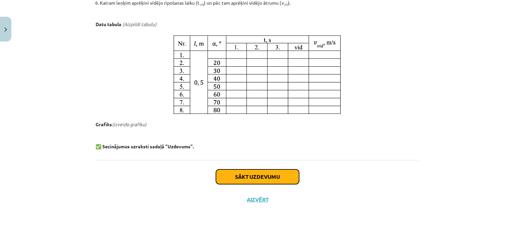
click at [262, 175] on button "Sākt uzdevumu" at bounding box center [257, 176] width 83 height 15
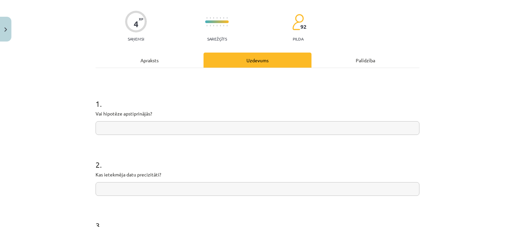
scroll to position [17, 0]
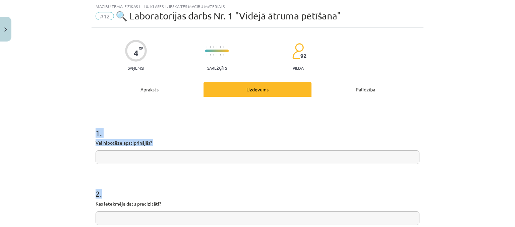
drag, startPoint x: 93, startPoint y: 127, endPoint x: 166, endPoint y: 192, distance: 97.8
click at [87, 176] on div "Mācību tēma: Fizikas i - 10. klases 1. ieskaites mācību materiāls #12 🔍 Laborat…" at bounding box center [257, 113] width 515 height 227
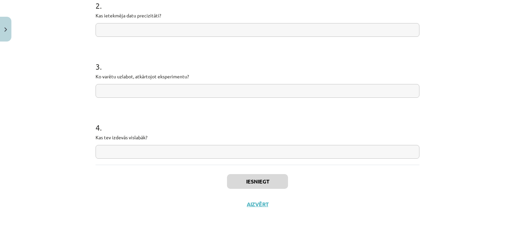
scroll to position [210, 0]
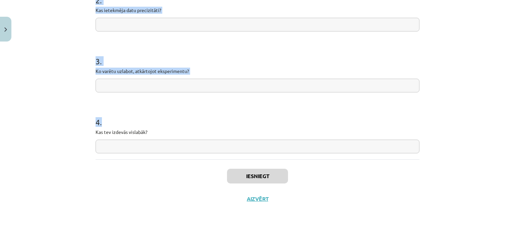
drag, startPoint x: 92, startPoint y: 129, endPoint x: 204, endPoint y: 136, distance: 111.7
click at [204, 136] on form "1 . Vai hipotēze apstiprinājās? 2 . Kas ietekmēja datu precizitāti? 3 . Ko varē…" at bounding box center [257, 38] width 324 height 230
copy form "1 . Vai hipotēze apstiprinājās? 2 . Kas ietekmēja datu precizitāti? 3 . Ko varē…"
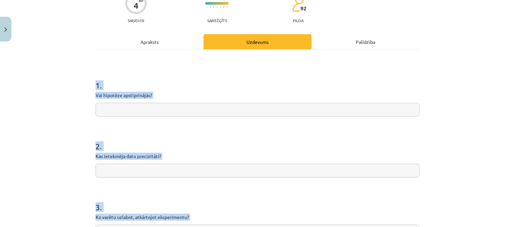
scroll to position [64, 0]
click at [111, 111] on input "text" at bounding box center [257, 110] width 324 height 14
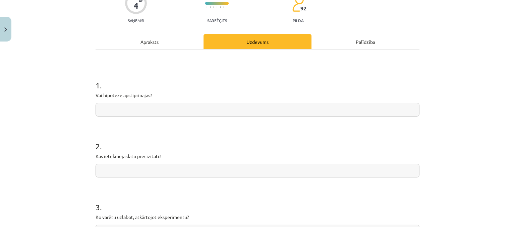
paste input "**********"
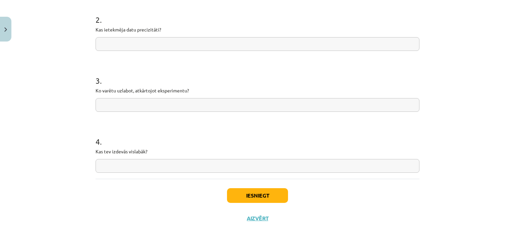
scroll to position [155, 0]
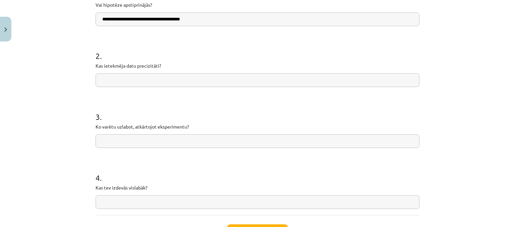
type input "**********"
click at [119, 82] on input "text" at bounding box center [257, 80] width 324 height 14
paste input "**********"
type input "**********"
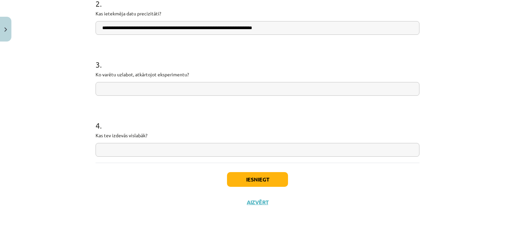
click at [127, 83] on input "text" at bounding box center [257, 89] width 324 height 14
paste input "**********"
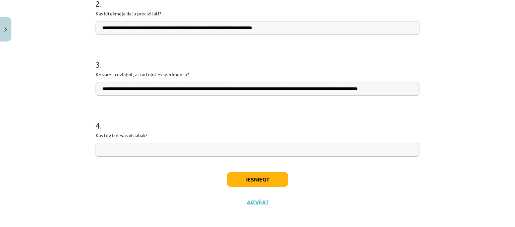
scroll to position [0, 9]
type input "**********"
click at [117, 149] on input "text" at bounding box center [257, 150] width 324 height 14
paste input "**********"
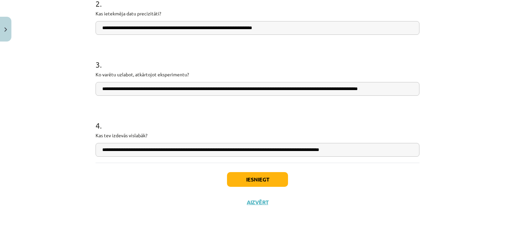
type input "**********"
click at [242, 172] on button "Iesniegt" at bounding box center [257, 179] width 61 height 15
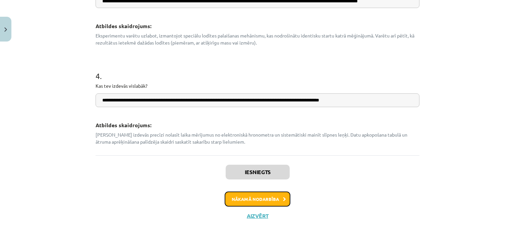
click at [255, 199] on button "Nākamā nodarbība" at bounding box center [257, 199] width 66 height 15
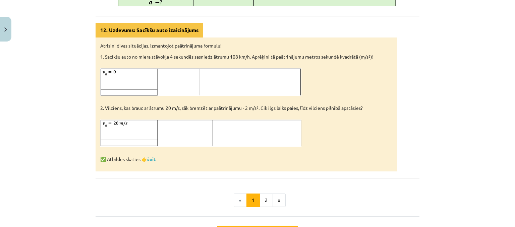
scroll to position [425, 0]
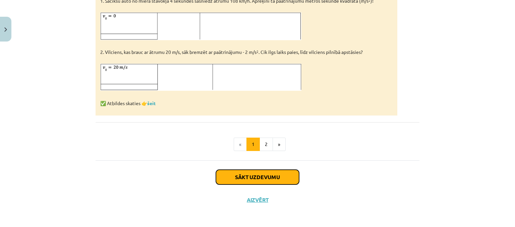
click at [255, 176] on button "Sākt uzdevumu" at bounding box center [257, 177] width 83 height 15
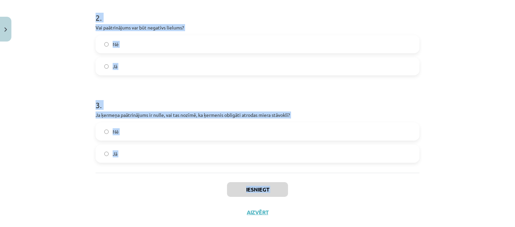
scroll to position [233, 0]
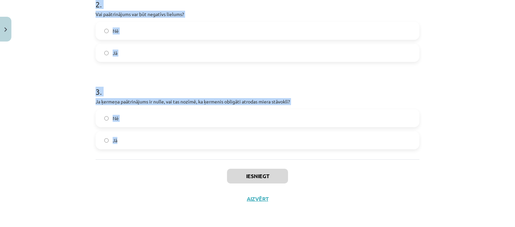
drag, startPoint x: 92, startPoint y: 128, endPoint x: 154, endPoint y: 145, distance: 64.1
click at [154, 145] on form "1 . Vai planētu kustība to orbītās ir piemērs kustībai bez paātrinājuma? Nē Jā …" at bounding box center [257, 25] width 324 height 249
copy form "1 . Vai planētu kustība to orbītās ir piemērs kustībai bez paātrinājuma? Nē Jā …"
click at [146, 122] on label "Nē" at bounding box center [257, 118] width 322 height 17
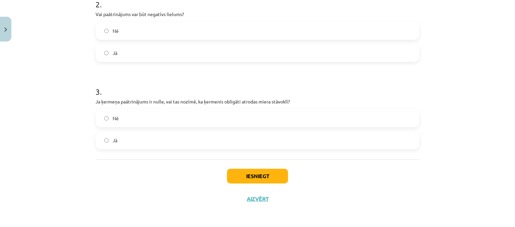
click at [131, 48] on label "Jā" at bounding box center [257, 53] width 322 height 17
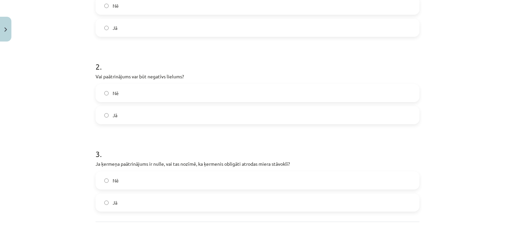
scroll to position [167, 0]
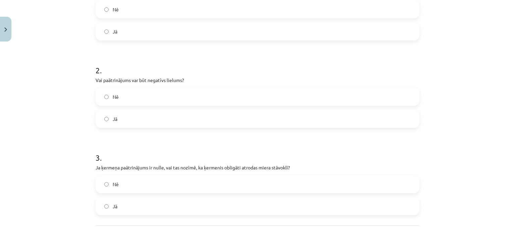
click at [130, 14] on label "Nē" at bounding box center [257, 9] width 322 height 17
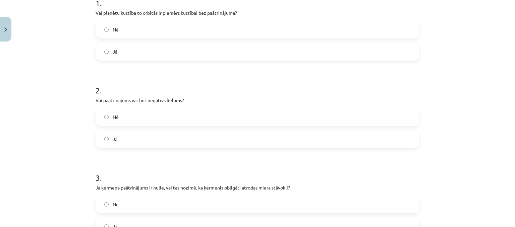
scroll to position [233, 0]
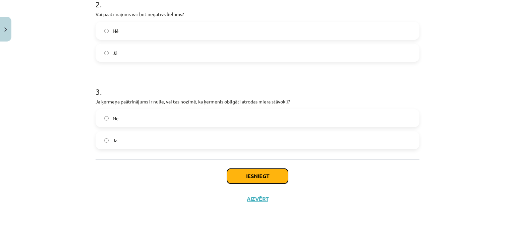
click at [258, 177] on button "Iesniegt" at bounding box center [257, 176] width 61 height 15
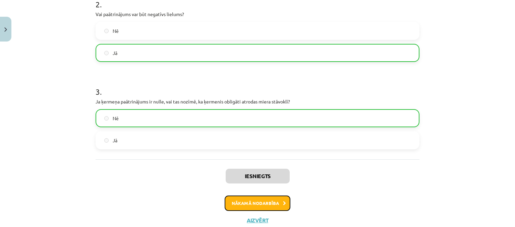
click at [266, 203] on button "Nākamā nodarbība" at bounding box center [257, 203] width 66 height 15
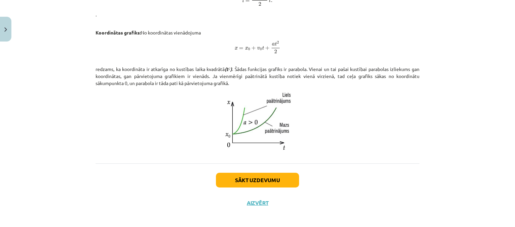
scroll to position [415, 0]
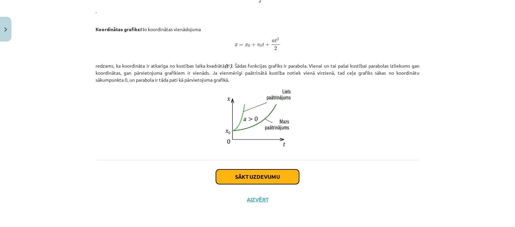
click at [264, 173] on button "Sākt uzdevumu" at bounding box center [257, 176] width 83 height 15
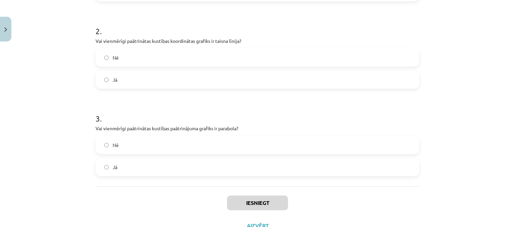
scroll to position [233, 0]
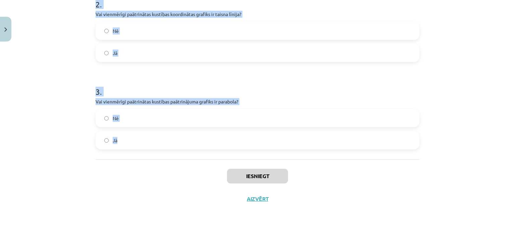
drag, startPoint x: 90, startPoint y: 136, endPoint x: 177, endPoint y: 148, distance: 88.0
click at [177, 148] on div "6 XP Saņemsi Sarežģīts 92 pilda Apraksts Uzdevums Palīdzība 1 . Vai ātruma graf…" at bounding box center [257, 11] width 332 height 399
copy form "1 . Vai ātruma grafikā taisnes slīpums ir vienāds ar ķermeņa paātrinājumu? Nē J…"
click at [133, 116] on label "Nē" at bounding box center [257, 118] width 322 height 17
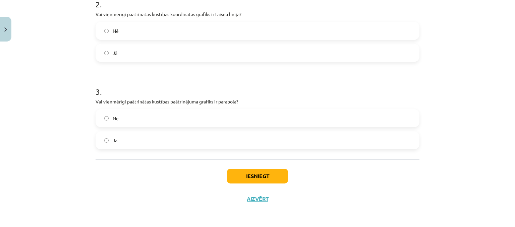
click at [136, 35] on label "Nē" at bounding box center [257, 30] width 322 height 17
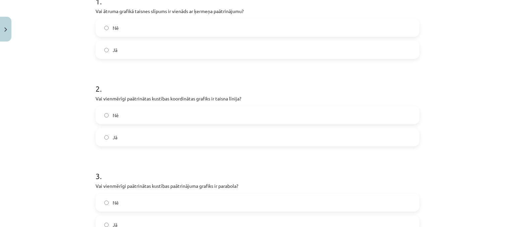
scroll to position [148, 0]
click at [137, 43] on label "Jā" at bounding box center [257, 50] width 322 height 17
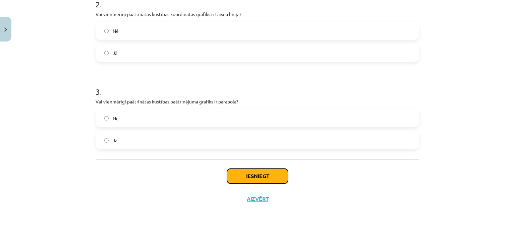
click at [248, 177] on button "Iesniegt" at bounding box center [257, 176] width 61 height 15
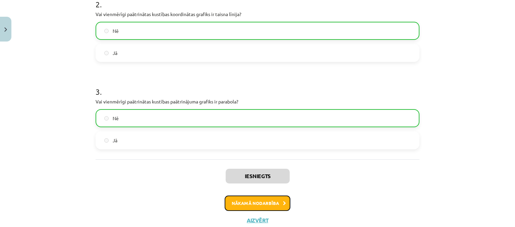
click at [253, 204] on button "Nākamā nodarbība" at bounding box center [257, 203] width 66 height 15
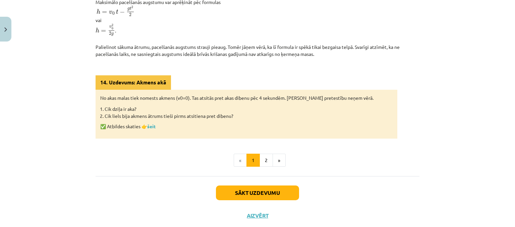
scroll to position [306, 0]
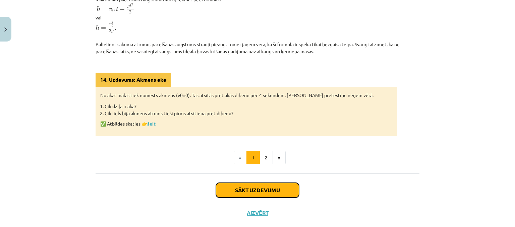
click at [256, 194] on button "Sākt uzdevumu" at bounding box center [257, 190] width 83 height 15
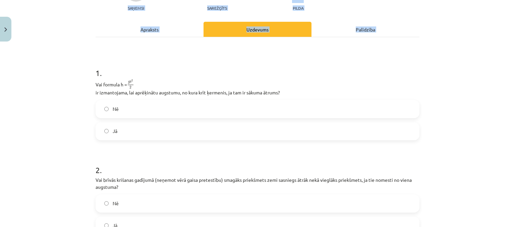
scroll to position [260, 0]
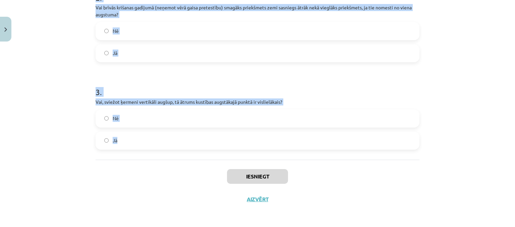
drag, startPoint x: 93, startPoint y: 143, endPoint x: 191, endPoint y: 136, distance: 98.5
click at [191, 136] on form "1 . Vai formula h = g t 2 2 g t 2 2 ir izmantojama, lai aprēķinātu augstumu, no…" at bounding box center [257, 17] width 324 height 266
copy form "1 . Vai formula h = g t 2 2 g t 2 2 ir izmantojama, lai aprēķinātu augstumu, no…"
click at [120, 118] on label "Nē" at bounding box center [257, 118] width 322 height 17
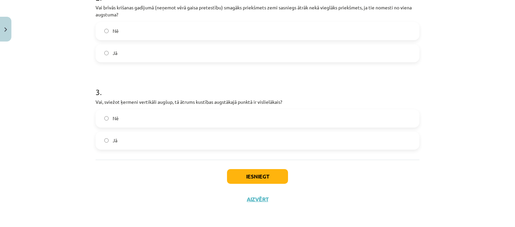
click at [131, 57] on label "Jā" at bounding box center [257, 53] width 322 height 17
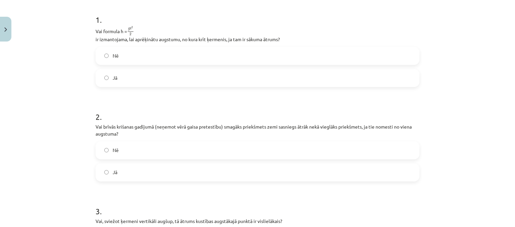
scroll to position [141, 0]
click at [131, 57] on label "Nē" at bounding box center [257, 56] width 322 height 17
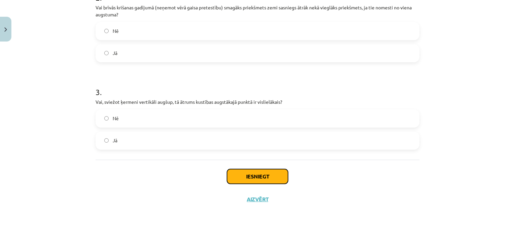
click at [243, 180] on button "Iesniegt" at bounding box center [257, 176] width 61 height 15
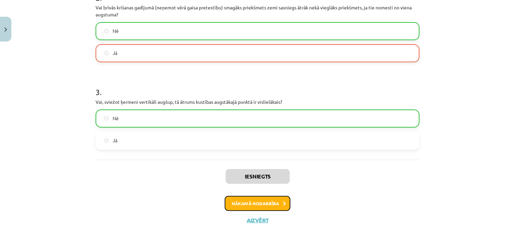
click at [250, 206] on button "Nākamā nodarbība" at bounding box center [257, 203] width 66 height 15
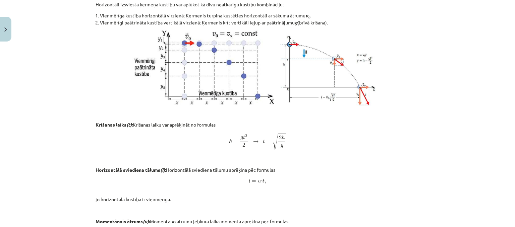
scroll to position [431, 0]
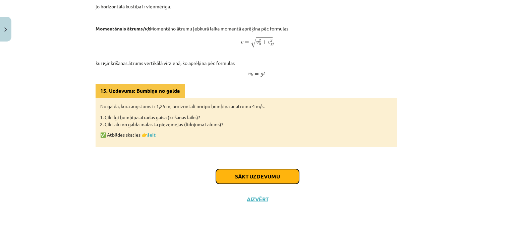
click at [264, 181] on button "Sākt uzdevumu" at bounding box center [257, 176] width 83 height 15
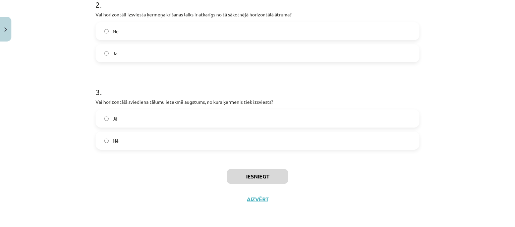
scroll to position [233, 0]
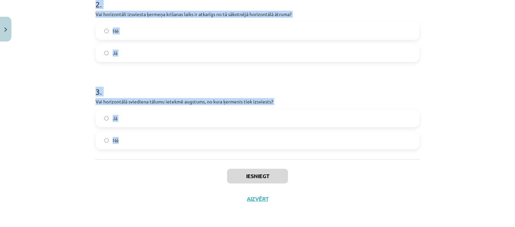
drag, startPoint x: 92, startPoint y: 127, endPoint x: 185, endPoint y: 144, distance: 93.6
click at [185, 144] on div "6 XP Saņemsi Sarežģīts 92 pilda Apraksts Uzdevums Palīdzība 1 . Vai horizontālā…" at bounding box center [257, 11] width 332 height 399
copy form "1 . Vai horizontālā sviediena gadījumā ķermeņa kustība vertikālajā virzienā ir …"
click at [129, 124] on label "Jā" at bounding box center [257, 118] width 322 height 17
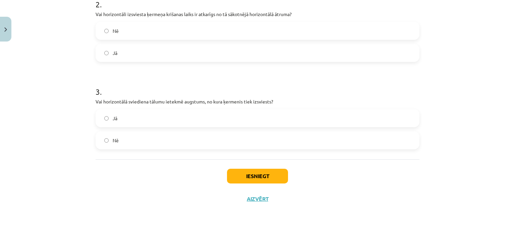
click at [133, 31] on label "Nē" at bounding box center [257, 30] width 322 height 17
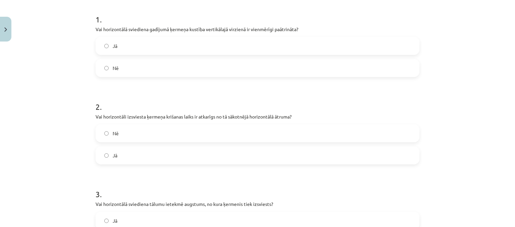
scroll to position [126, 0]
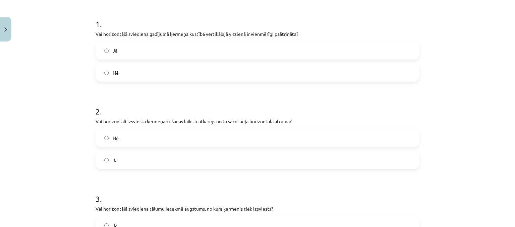
click at [123, 46] on label "Jā" at bounding box center [257, 50] width 322 height 17
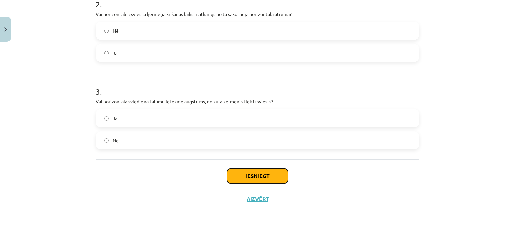
click at [259, 179] on button "Iesniegt" at bounding box center [257, 176] width 61 height 15
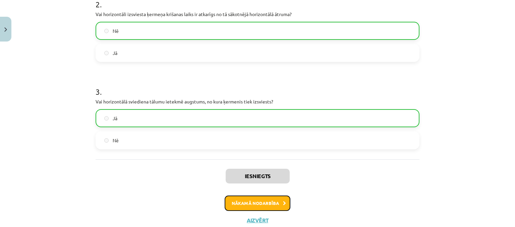
click at [255, 207] on button "Nākamā nodarbība" at bounding box center [257, 203] width 66 height 15
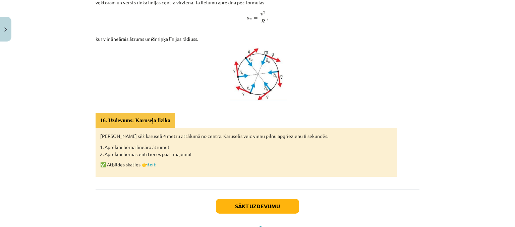
scroll to position [347, 0]
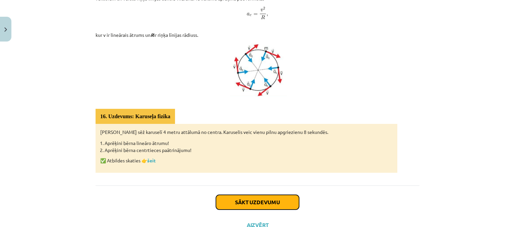
click at [257, 195] on button "Sākt uzdevumu" at bounding box center [257, 202] width 83 height 15
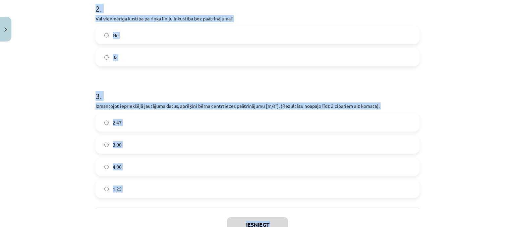
scroll to position [287, 0]
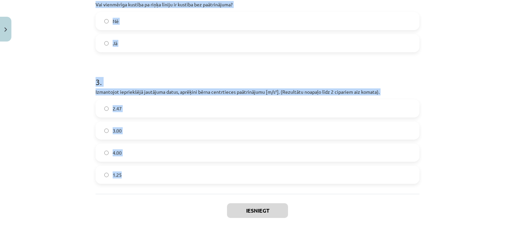
drag, startPoint x: 92, startPoint y: 123, endPoint x: 197, endPoint y: 179, distance: 119.0
click at [197, 179] on div "7 XP Saņemsi Sarežģīts 92 pilda Apraksts Uzdevums Palīdzība 1 . Kādā virzienā i…" at bounding box center [257, 1] width 332 height 487
copy form "1 . Kādā virzienā ir vērsts centrtieces paātrinājums? Prom no riņķa līnijas cen…"
click at [40, 59] on div "Mācību tēma: Fizikas i - 10. klases 1. ieskaites mācību materiāls #17 📝 14. tēm…" at bounding box center [257, 113] width 515 height 227
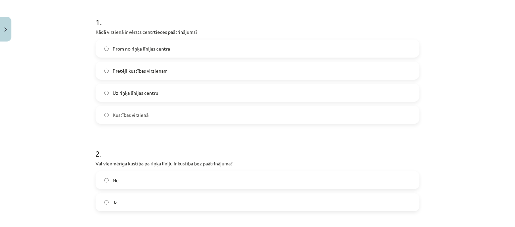
scroll to position [127, 0]
click at [156, 88] on label "Uz riņķa līnijas centru" at bounding box center [257, 93] width 322 height 17
click at [126, 175] on label "Nē" at bounding box center [257, 180] width 322 height 17
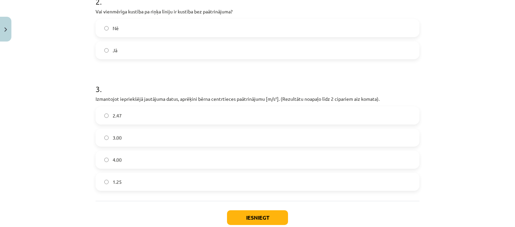
scroll to position [280, 0]
click at [123, 118] on label "2.47" at bounding box center [257, 115] width 322 height 17
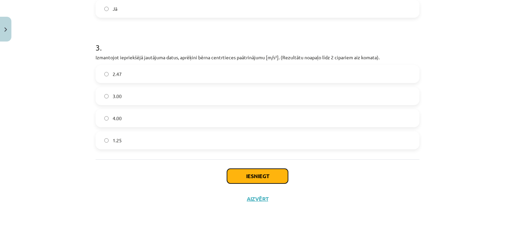
click at [247, 176] on button "Iesniegt" at bounding box center [257, 176] width 61 height 15
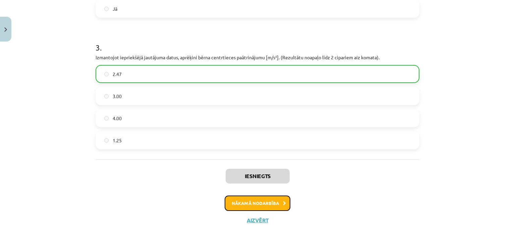
click at [247, 207] on button "Nākamā nodarbība" at bounding box center [257, 203] width 66 height 15
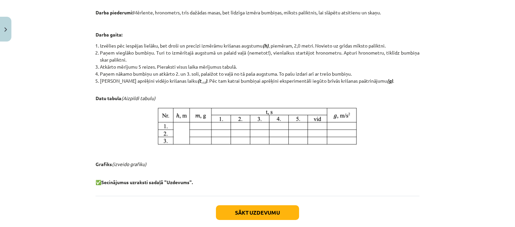
scroll to position [341, 0]
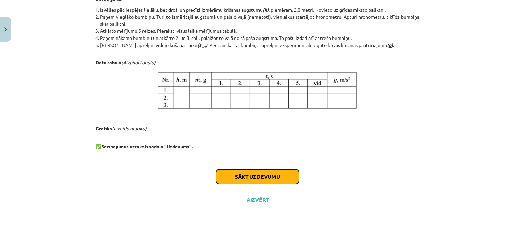
click at [248, 174] on button "Sākt uzdevumu" at bounding box center [257, 176] width 83 height 15
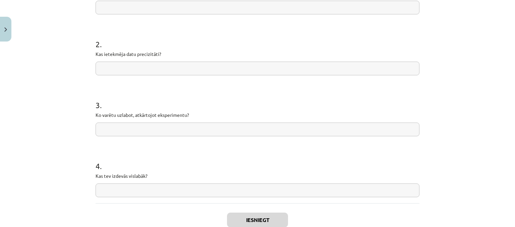
scroll to position [210, 0]
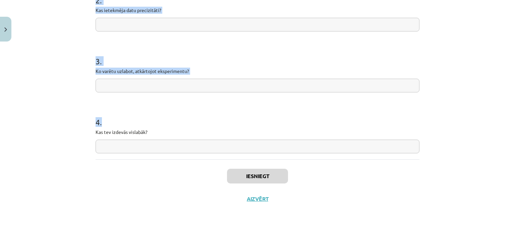
drag, startPoint x: 90, startPoint y: 125, endPoint x: 195, endPoint y: 119, distance: 105.0
click at [195, 119] on div "4 XP Saņemsi Sarežģīts 92 pilda Apraksts Uzdevums Palīdzība 1 . Vai hipotēze ap…" at bounding box center [257, 22] width 332 height 376
click at [131, 119] on h1 "4 ." at bounding box center [257, 116] width 324 height 21
drag, startPoint x: 91, startPoint y: 90, endPoint x: 162, endPoint y: 137, distance: 84.6
click at [162, 137] on div "4 XP Saņemsi Sarežģīts 92 pilda Apraksts Uzdevums Palīdzība 1 . Vai hipotēze ap…" at bounding box center [257, 22] width 332 height 376
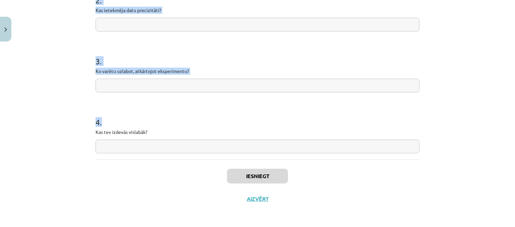
copy form "1 . Vai hipotēze apstiprinājās? 2 . Kas ietekmēja datu precizitāti? 3 . Ko varē…"
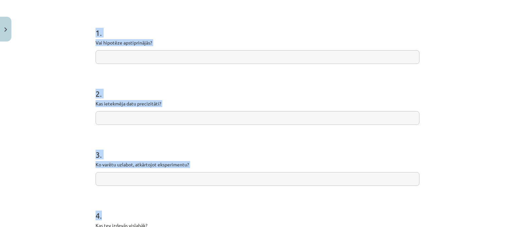
scroll to position [117, 0]
click at [167, 59] on input "text" at bounding box center [257, 58] width 324 height 14
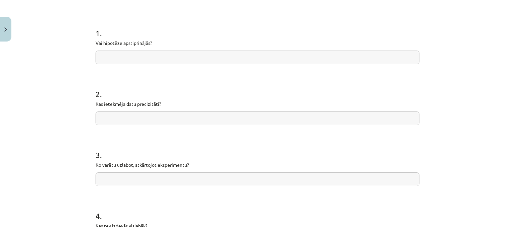
paste input "**********"
type input "**********"
click at [132, 114] on input "text" at bounding box center [257, 119] width 324 height 14
paste input "**********"
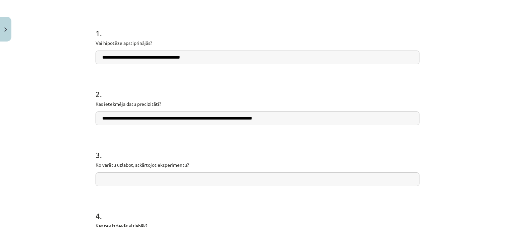
type input "**********"
click at [157, 183] on input "text" at bounding box center [257, 180] width 324 height 14
paste input "**********"
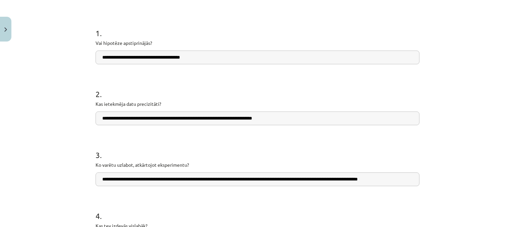
scroll to position [0, 9]
click at [157, 183] on input "**********" at bounding box center [257, 180] width 324 height 14
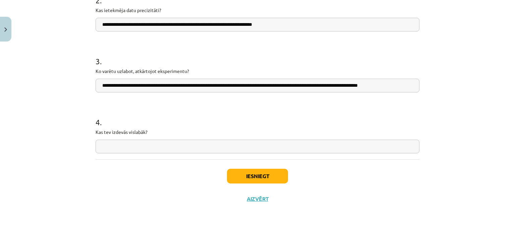
type input "**********"
click at [117, 152] on input "text" at bounding box center [257, 147] width 324 height 14
paste input "**********"
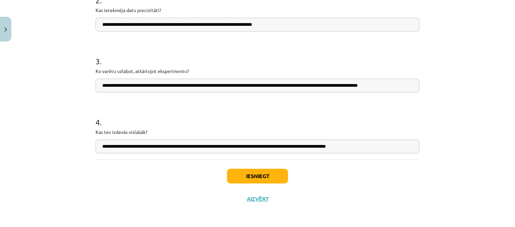
type input "**********"
click at [256, 177] on button "Iesniegt" at bounding box center [257, 176] width 61 height 15
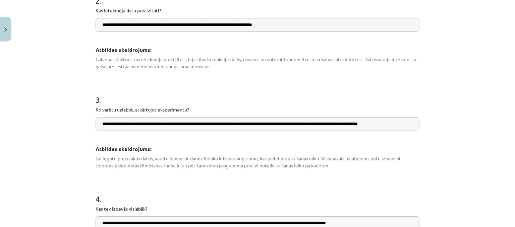
scroll to position [381, 0]
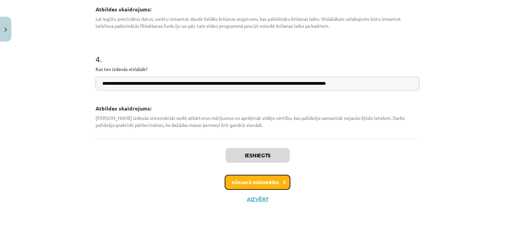
click at [255, 182] on button "Nākamā nodarbība" at bounding box center [257, 182] width 66 height 15
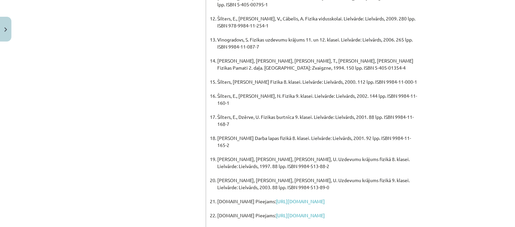
scroll to position [529, 0]
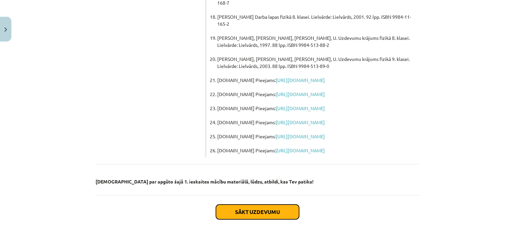
click at [278, 205] on button "Sākt uzdevumu" at bounding box center [257, 212] width 83 height 15
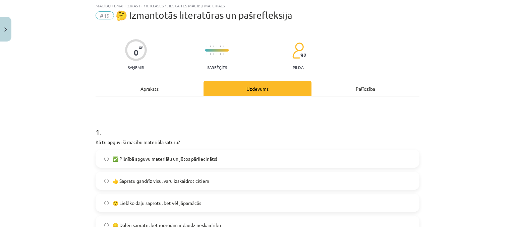
scroll to position [17, 0]
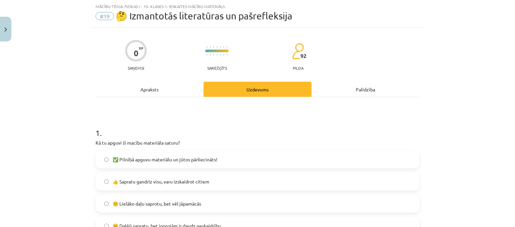
click at [147, 167] on label "✅ Pilnībā apguvu materiālu un jūtos pārliecināts!" at bounding box center [257, 159] width 322 height 17
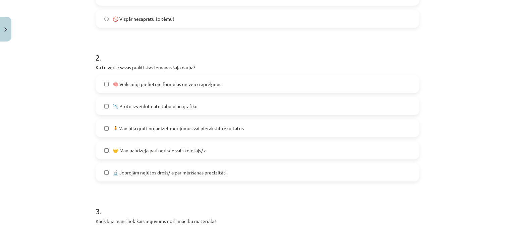
scroll to position [276, 0]
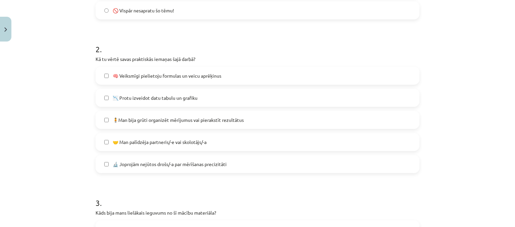
click at [159, 136] on label "🤝 Man palīdzēja partneris/-e vai skolotājs/-a" at bounding box center [257, 142] width 322 height 17
click at [163, 114] on label "🧍Man bija grūti organizēt mērījumus vai pierakstīt rezultātus" at bounding box center [257, 120] width 322 height 17
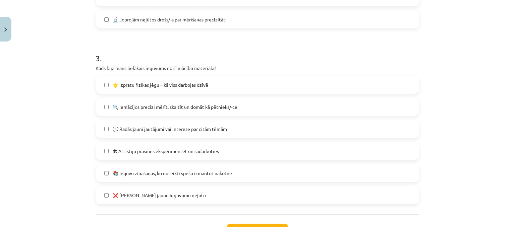
click at [172, 114] on label "🔍 Iemācījos precīzi mērīt, skaitīt un domāt kā pētnieks/-ce" at bounding box center [257, 106] width 322 height 17
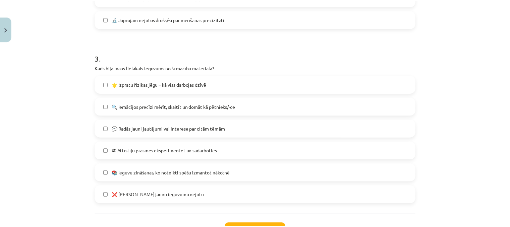
scroll to position [476, 0]
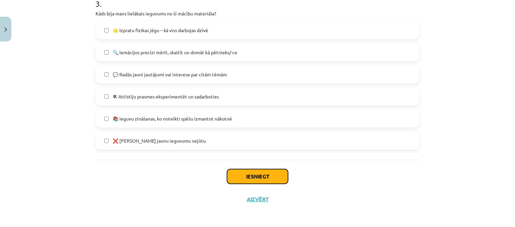
click at [255, 174] on button "Iesniegt" at bounding box center [257, 176] width 61 height 15
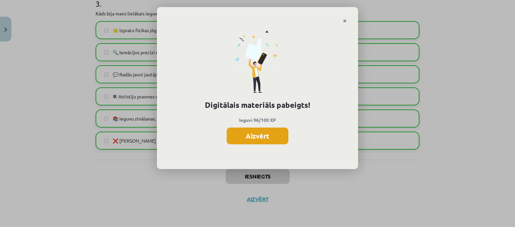
click at [268, 141] on button "Aizvērt" at bounding box center [257, 136] width 62 height 17
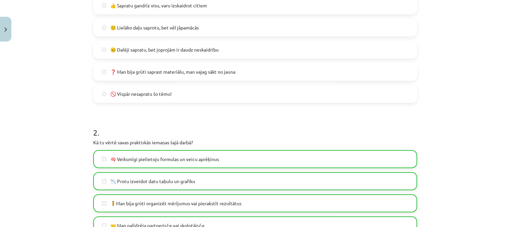
scroll to position [0, 0]
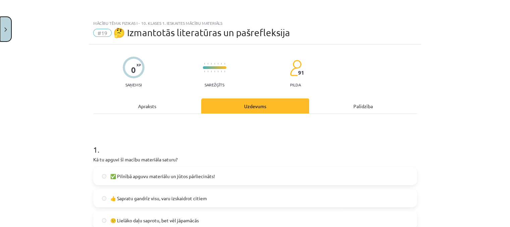
click at [5, 23] on button "Close" at bounding box center [5, 29] width 11 height 25
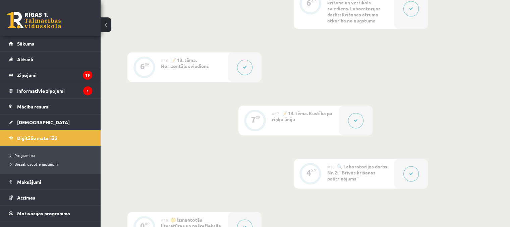
scroll to position [1070, 0]
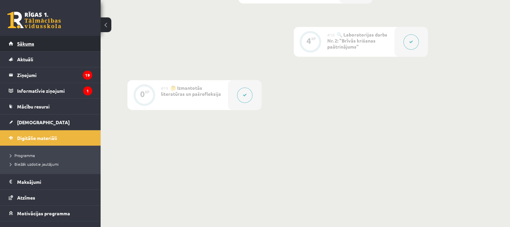
click at [63, 42] on link "Sākums" at bounding box center [50, 43] width 83 height 15
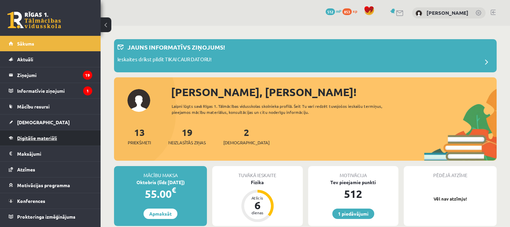
click at [53, 134] on link "Digitālie materiāli" at bounding box center [50, 137] width 83 height 15
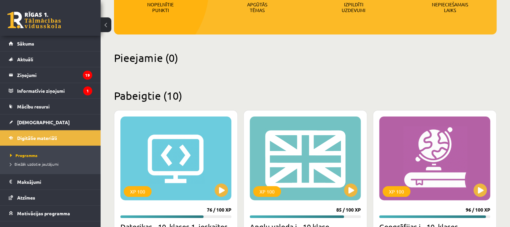
scroll to position [118, 0]
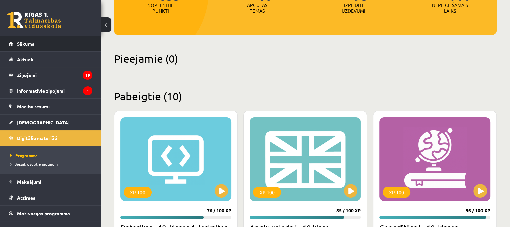
click at [59, 44] on link "Sākums" at bounding box center [50, 43] width 83 height 15
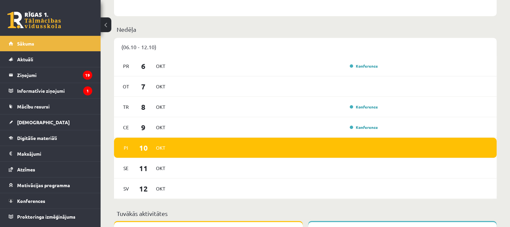
scroll to position [435, 0]
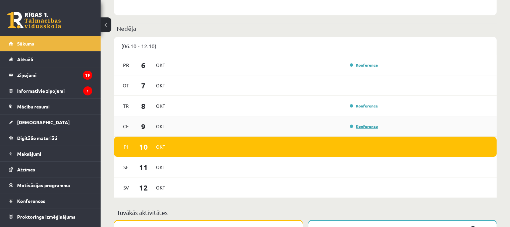
click at [359, 126] on link "Konference" at bounding box center [363, 126] width 28 height 5
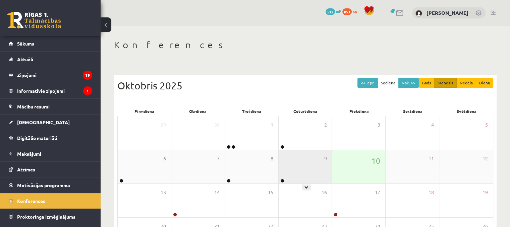
click at [301, 171] on div "9" at bounding box center [304, 166] width 53 height 33
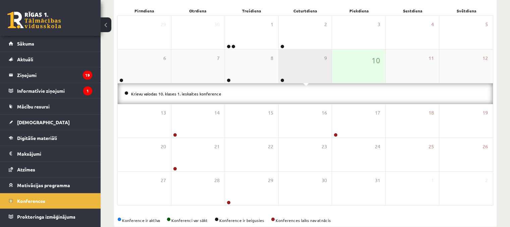
scroll to position [114, 0]
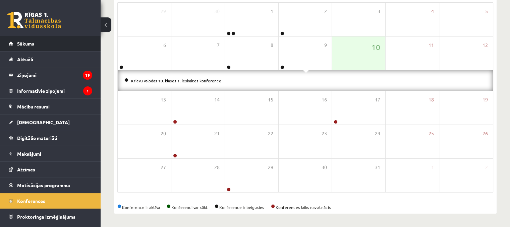
click at [40, 41] on link "Sākums" at bounding box center [50, 43] width 83 height 15
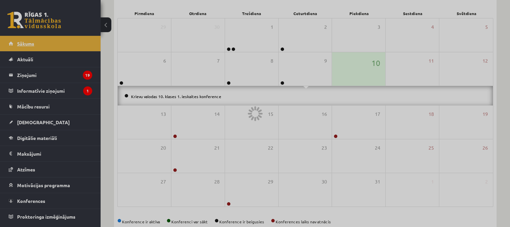
scroll to position [92, 0]
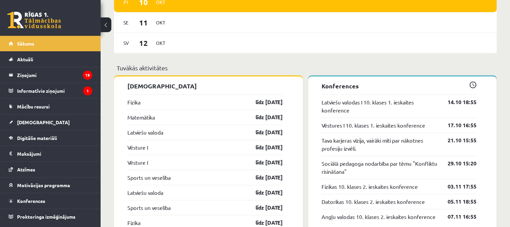
scroll to position [580, 0]
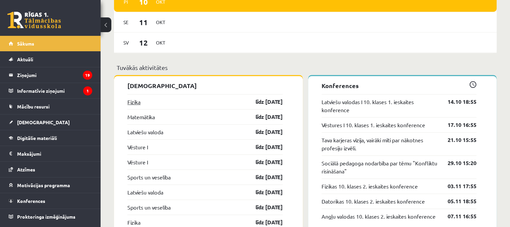
click at [138, 104] on link "Fizika" at bounding box center [133, 102] width 13 height 8
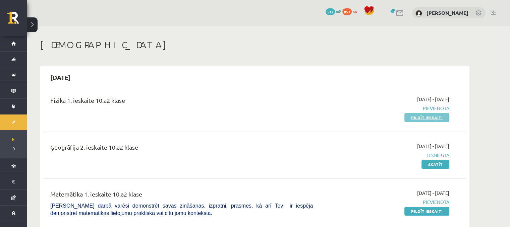
click at [424, 117] on link "Pildīt ieskaiti" at bounding box center [426, 117] width 45 height 9
click at [414, 213] on link "Pildīt ieskaiti" at bounding box center [426, 211] width 45 height 9
click at [425, 117] on link "Pildīt ieskaiti" at bounding box center [426, 117] width 45 height 9
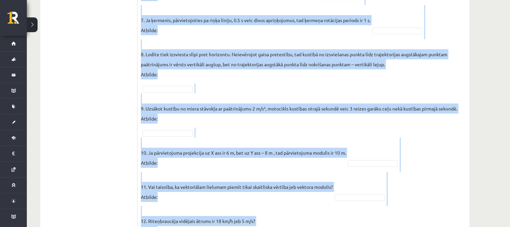
scroll to position [439, 0]
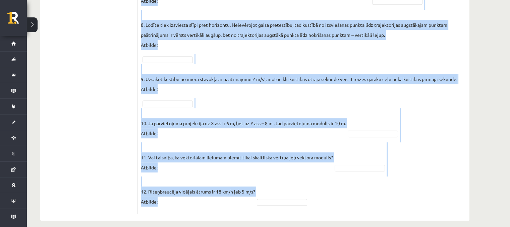
drag, startPoint x: 142, startPoint y: 105, endPoint x: 331, endPoint y: 195, distance: 209.5
copy fieldset ". Loremip do sitam consec adipiscingel seddoei tempo inc utlabor etd magna aliq…"
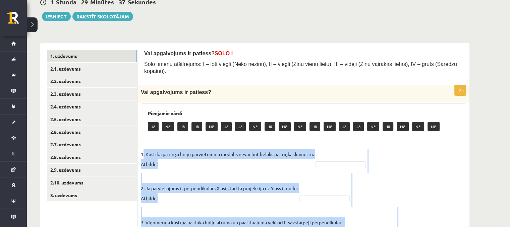
scroll to position [70, 0]
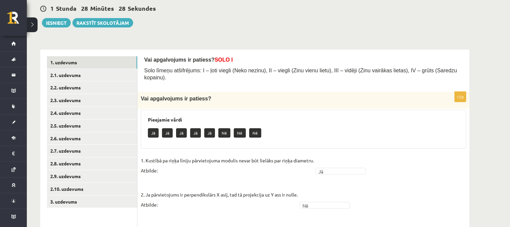
scroll to position [64, 0]
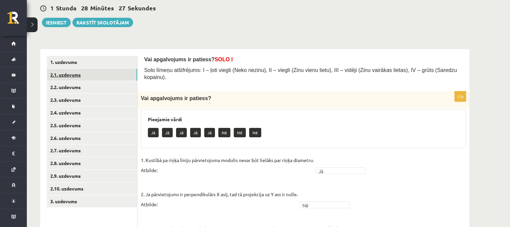
click at [106, 72] on link "2.1. uzdevums" at bounding box center [92, 75] width 90 height 12
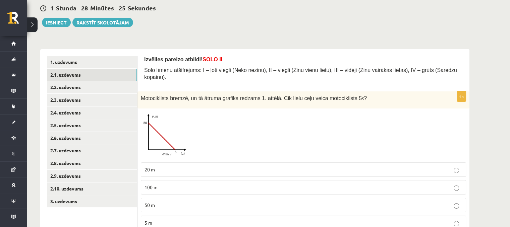
scroll to position [85, 0]
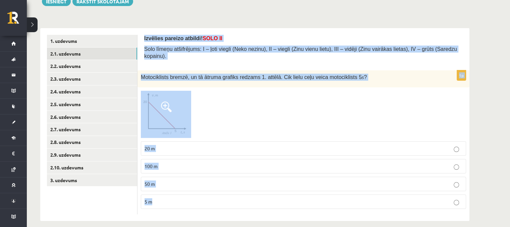
drag, startPoint x: 144, startPoint y: 37, endPoint x: 268, endPoint y: 213, distance: 215.0
click at [268, 213] on div "Izvēlies pareizo atbildi! SOLO II Solo līmeņu atšifrējums: I – ļoti viegli (Nek…" at bounding box center [303, 124] width 332 height 193
copy form "Izvēlies pareizo atbildi! SOLO II Solo līmeņu atšifrējums: I – ļoti viegli (Nek…"
click at [224, 114] on div at bounding box center [303, 114] width 325 height 47
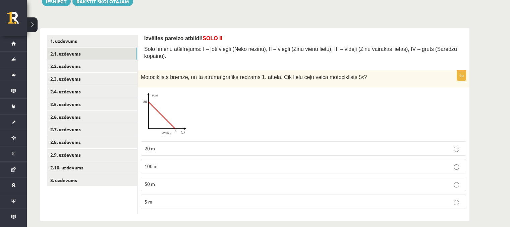
click at [220, 166] on label "100 m" at bounding box center [303, 166] width 325 height 14
click at [223, 181] on p "50 m" at bounding box center [303, 184] width 318 height 7
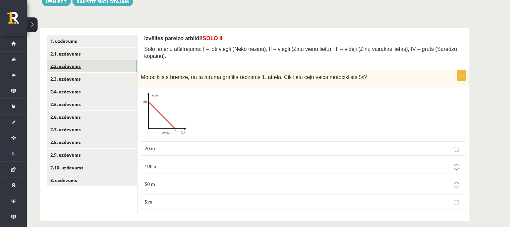
click at [67, 64] on link "2.2. uzdevums" at bounding box center [92, 66] width 90 height 12
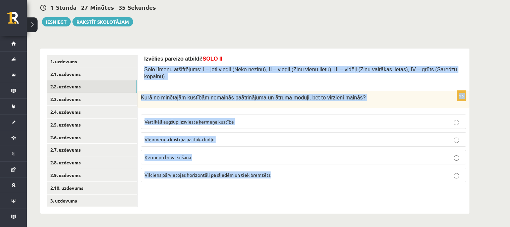
drag, startPoint x: 140, startPoint y: 69, endPoint x: 282, endPoint y: 166, distance: 172.5
click at [282, 166] on div "Izvēlies pareizo atbildi! SOLO II Solo līmeņu atšifrējums: I – ļoti viegli (Nek…" at bounding box center [303, 131] width 332 height 165
copy form "Solo līmeņu atšifrējums: I – ļoti viegli (Neko nezinu), II – viegli (Zinu vienu…"
click at [209, 213] on div "Izvēlies pareizo atbildi! SOLO II Solo līmeņu atšifrējums: I – ļoti viegli (Nek…" at bounding box center [303, 131] width 332 height 165
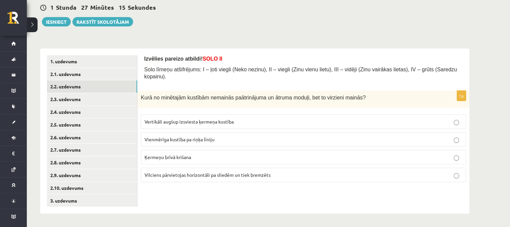
click at [258, 132] on label "Vienmērīga kustība pa riņķa līniju" at bounding box center [303, 139] width 325 height 14
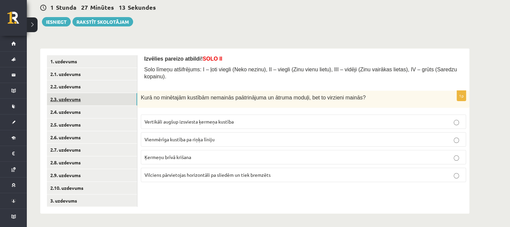
click at [78, 98] on link "2.3. uzdevums" at bounding box center [92, 99] width 90 height 12
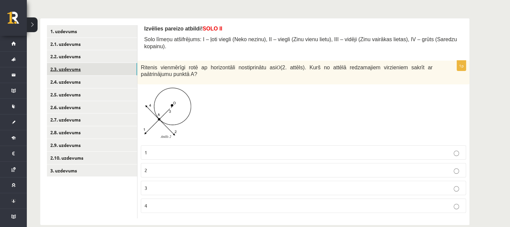
scroll to position [96, 0]
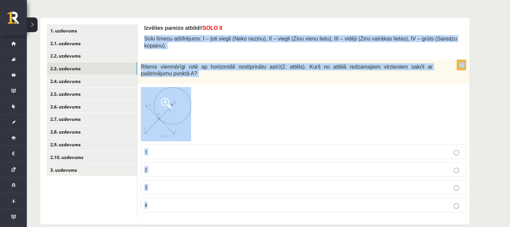
drag, startPoint x: 142, startPoint y: 32, endPoint x: 205, endPoint y: 205, distance: 184.0
click at [205, 205] on div "Izvēlies pareizo atbildi! SOLO II Solo līmeņu atšifrējums: I – ļoti viegli (Nek…" at bounding box center [303, 121] width 332 height 207
copy form "Solo līmeņu atšifrējums: I – ļoti viegli (Neko nezinu), II – viegli (Zinu vienu…"
click at [181, 166] on label "2" at bounding box center [303, 169] width 325 height 14
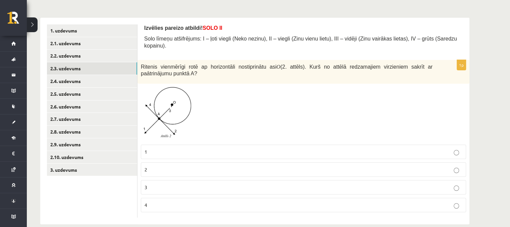
scroll to position [99, 0]
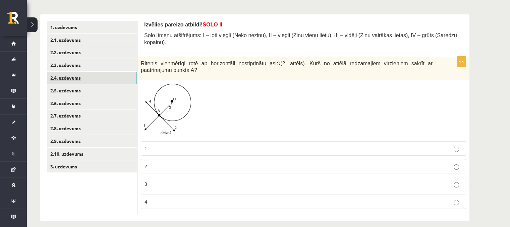
click at [108, 77] on link "2.4. uzdevums" at bounding box center [92, 78] width 90 height 12
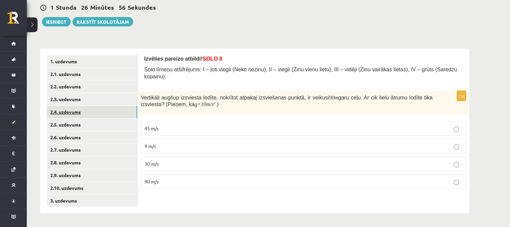
scroll to position [65, 0]
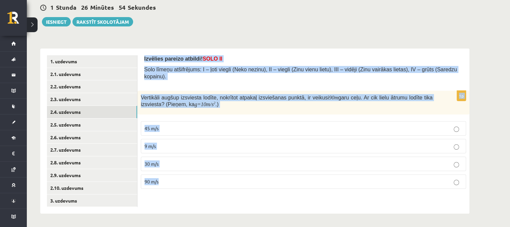
drag, startPoint x: 142, startPoint y: 58, endPoint x: 220, endPoint y: 208, distance: 169.6
click at [220, 208] on div "Izvēlies pareizo atbildi! SOLO II Solo līmeņu atšifrējums: I – ļoti viegli (Nek…" at bounding box center [303, 131] width 332 height 165
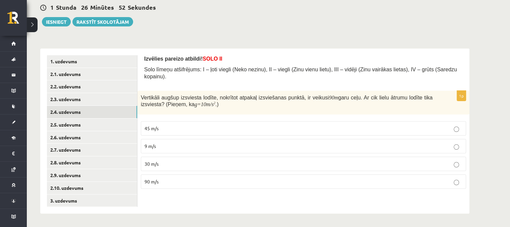
click at [230, 25] on div "1 Stunda 26 Minūtes 52 Sekundes Ieskaite saglabāta! Iesniegt Rakstīt skolotājam" at bounding box center [254, 11] width 429 height 30
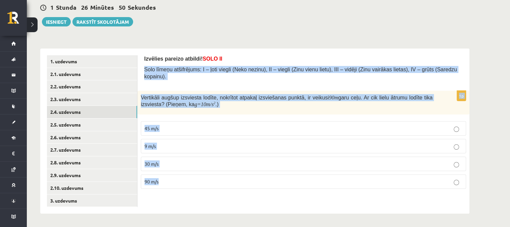
drag, startPoint x: 142, startPoint y: 67, endPoint x: 172, endPoint y: 179, distance: 115.4
click at [172, 179] on div "Izvēlies pareizo atbildi! SOLO II Solo līmeņu atšifrējums: I – ļoti viegli (Nek…" at bounding box center [303, 131] width 332 height 165
copy form "Solo līmeņu atšifrējums: I – ļoti viegli (Neko nezinu), II – viegli (Zinu vienu…"
click at [199, 205] on div "Izvēlies pareizo atbildi! SOLO II Solo līmeņu atšifrējums: I – ļoti viegli (Nek…" at bounding box center [303, 131] width 332 height 165
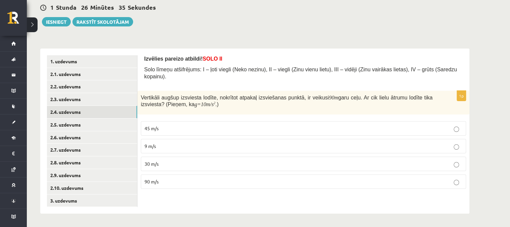
click at [205, 160] on p "30 m/s" at bounding box center [303, 163] width 318 height 7
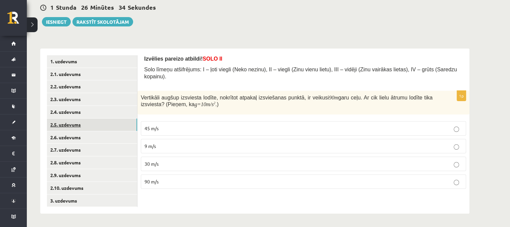
click at [106, 119] on link "2.5. uzdevums" at bounding box center [92, 125] width 90 height 12
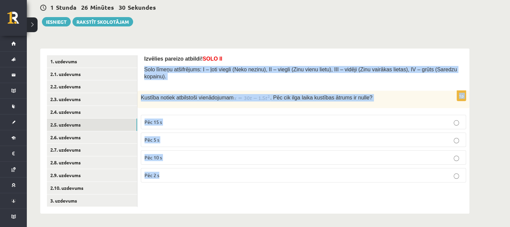
drag, startPoint x: 142, startPoint y: 67, endPoint x: 200, endPoint y: 173, distance: 120.7
click at [200, 173] on div "Izvēlies pareizo atbildi! SOLO II Solo līmeņu atšifrējums: I – ļoti viegli (Nek…" at bounding box center [303, 131] width 332 height 165
copy form "Solo līmeņu atšifrējums: I – ļoti viegli (Neko nezinu), II – viegli (Zinu vienu…"
click at [216, 136] on p "Pēc 5 s" at bounding box center [303, 139] width 318 height 7
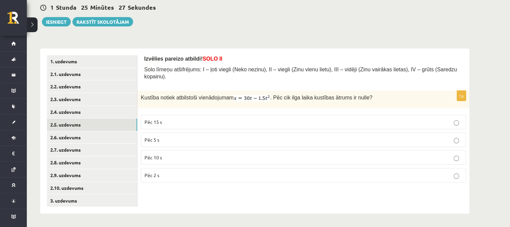
click at [210, 154] on p "Pēc 10 s" at bounding box center [303, 157] width 318 height 7
click at [86, 139] on link "2.6. uzdevums" at bounding box center [92, 137] width 90 height 12
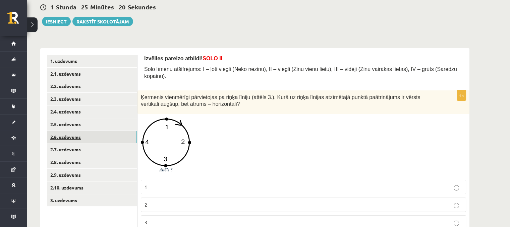
scroll to position [104, 0]
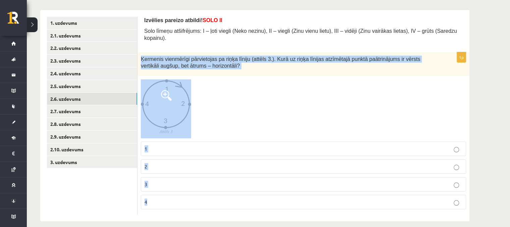
drag, startPoint x: 141, startPoint y: 48, endPoint x: 239, endPoint y: 224, distance: 201.9
click at [239, 224] on div "**********" at bounding box center [255, 78] width 456 height 313
copy div "Ķermenis vienmērīgi pārvietojas pa riņķa līniju (attēls 3.). Kurā uz riņķa līni…"
click at [203, 163] on p "2" at bounding box center [303, 166] width 318 height 7
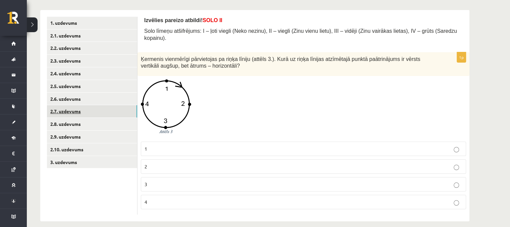
click at [102, 108] on link "2.7. uzdevums" at bounding box center [92, 111] width 90 height 12
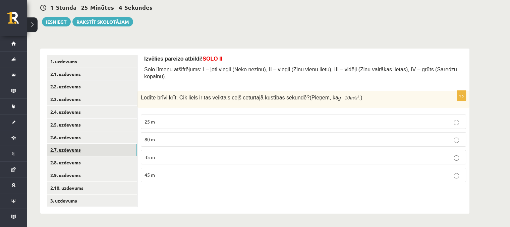
scroll to position [65, 0]
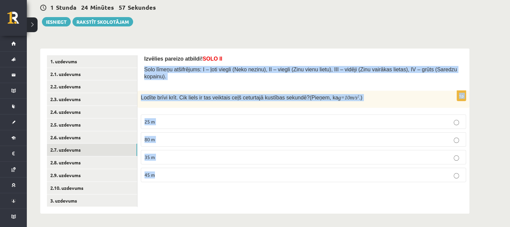
drag, startPoint x: 141, startPoint y: 67, endPoint x: 176, endPoint y: 163, distance: 101.7
click at [176, 163] on div "Izvēlies pareizo atbildi! SOLO II Solo līmeņu atšifrējums: I – ļoti viegli (Nek…" at bounding box center [303, 131] width 332 height 165
copy form "Solo līmeņu atšifrējums: I – ļoti viegli (Neko nezinu), II – viegli (Zinu vienu…"
click at [178, 154] on p "35 m" at bounding box center [303, 157] width 318 height 7
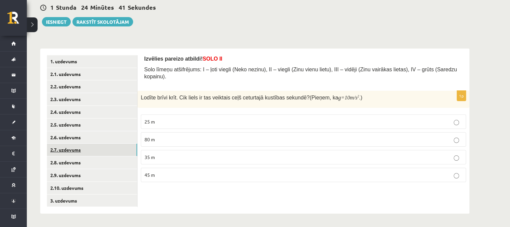
click at [90, 154] on link "2.7. uzdevums" at bounding box center [92, 150] width 90 height 12
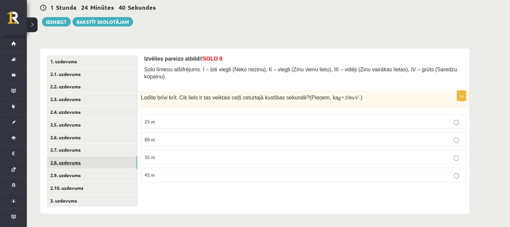
click at [87, 163] on link "2.8. uzdevums" at bounding box center [92, 162] width 90 height 12
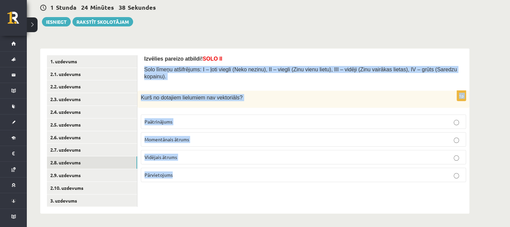
drag, startPoint x: 141, startPoint y: 66, endPoint x: 186, endPoint y: 180, distance: 122.1
click at [186, 180] on div "Izvēlies pareizo atbildi! SOLO II Solo līmeņu atšifrējums: I – ļoti viegli (Nek…" at bounding box center [303, 131] width 332 height 165
copy form "Solo līmeņu atšifrējums: I – ļoti viegli (Neko nezinu), II – viegli (Zinu vienu…"
click at [200, 154] on label "Vidējais ātrums" at bounding box center [303, 157] width 325 height 14
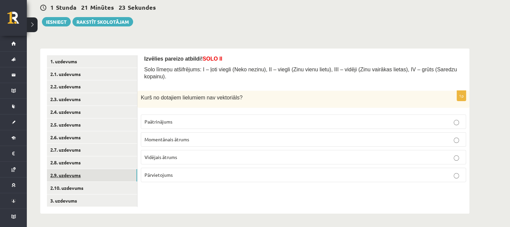
click at [105, 171] on link "2.9. uzdevums" at bounding box center [92, 175] width 90 height 12
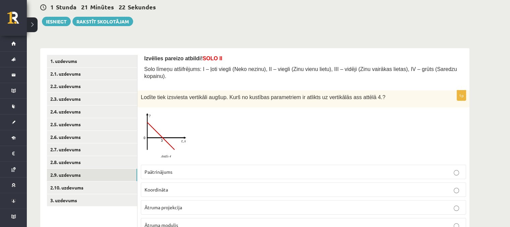
scroll to position [88, 0]
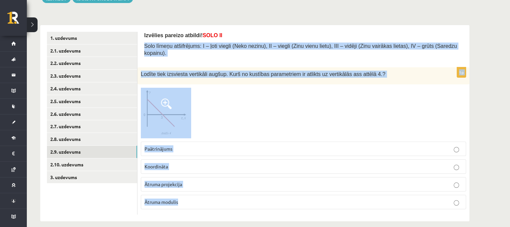
drag, startPoint x: 142, startPoint y: 46, endPoint x: 202, endPoint y: 189, distance: 155.3
click at [202, 189] on div "Izvēlies pareizo atbildi! SOLO II Solo līmeņu atšifrējums: I – ļoti viegli (Nek…" at bounding box center [303, 123] width 332 height 196
copy form "Solo līmeņu atšifrējums: I – ļoti viegli (Neko nezinu), II – viegli (Zinu vienu…"
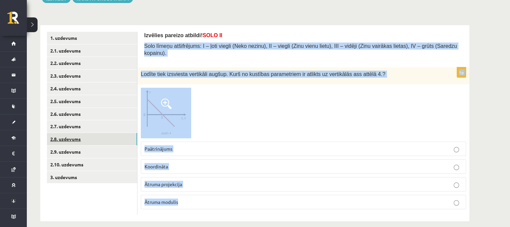
click at [125, 135] on link "2.8. uzdevums" at bounding box center [92, 139] width 90 height 12
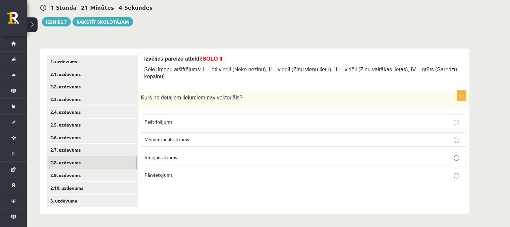
scroll to position [65, 0]
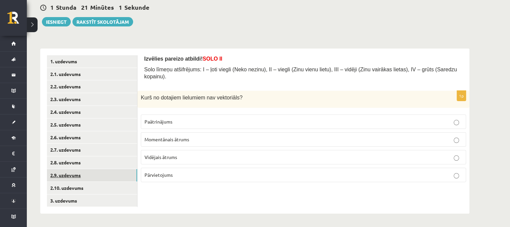
click at [116, 174] on link "2.9. uzdevums" at bounding box center [92, 175] width 90 height 12
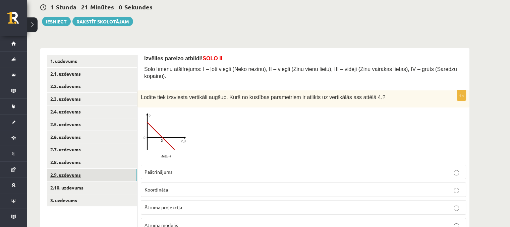
scroll to position [88, 0]
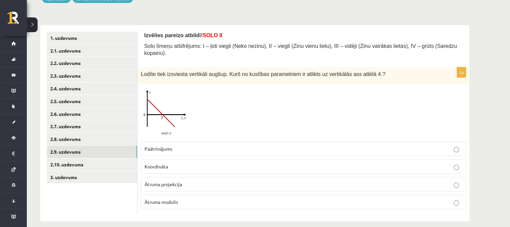
click at [214, 163] on p "Koordināta" at bounding box center [303, 166] width 318 height 7
click at [90, 160] on link "2.10. uzdevums" at bounding box center [92, 164] width 90 height 12
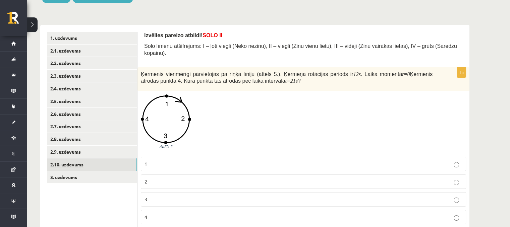
scroll to position [104, 0]
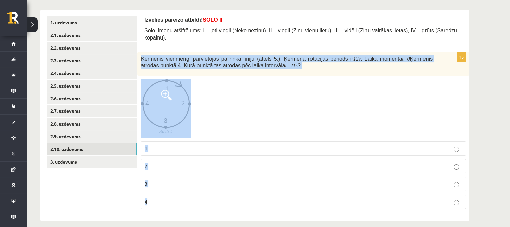
drag, startPoint x: 139, startPoint y: 46, endPoint x: 150, endPoint y: 199, distance: 152.8
click at [150, 199] on div "1p Ķermenis vienmērīgi pārvietojas pa riņķa līniju (attēls 5.). Ķermeņa rotācij…" at bounding box center [303, 133] width 332 height 162
click at [168, 181] on p "3" at bounding box center [303, 184] width 318 height 7
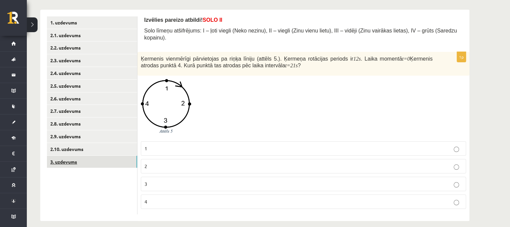
click at [111, 159] on link "3. uzdevums" at bounding box center [92, 162] width 90 height 12
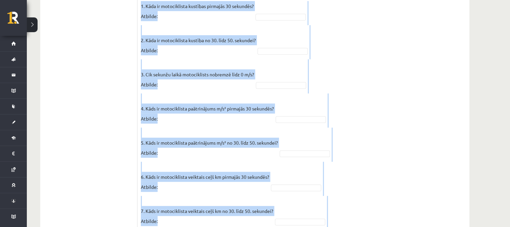
scroll to position [543, 0]
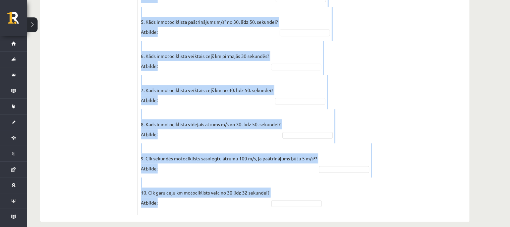
drag, startPoint x: 141, startPoint y: 131, endPoint x: 280, endPoint y: 186, distance: 149.5
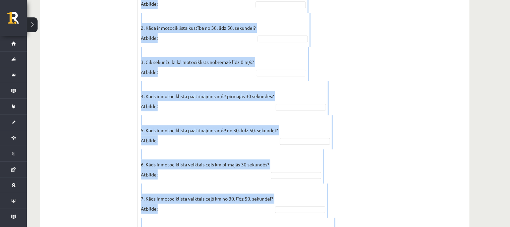
scroll to position [423, 0]
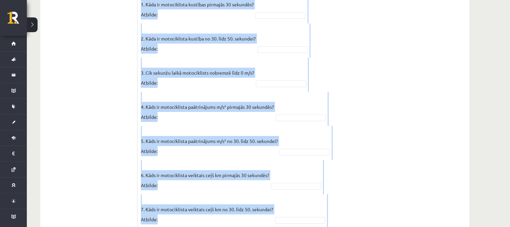
click at [384, 70] on fieldset "1. Kāda ir motociklista kustības pirmajās 30 sekundēs? Atbilde: 2. Kāda ir moto…" at bounding box center [303, 165] width 325 height 332
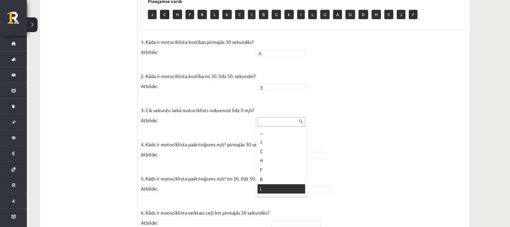
scroll to position [17, 0]
click at [305, 191] on div "... J C H F B L K C I B G K I L G A D D H E J F" at bounding box center [281, 156] width 50 height 80
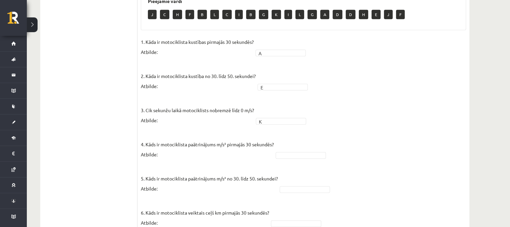
click at [308, 142] on fieldset "1. Kāda ir motociklista kustības pirmajās 30 sekundēs? Atbilde: A * 2. Kāda ir …" at bounding box center [303, 203] width 325 height 332
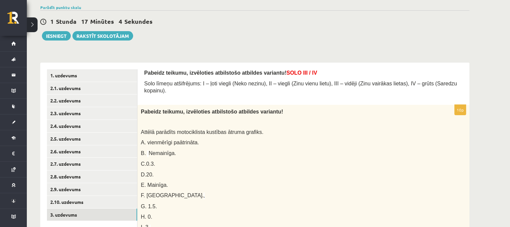
scroll to position [48, 0]
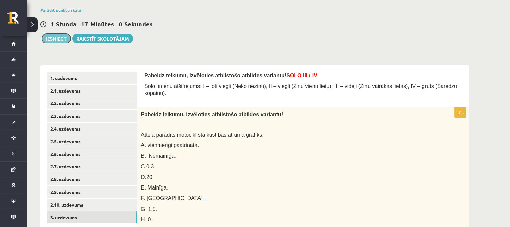
click at [44, 39] on button "Iesniegt" at bounding box center [56, 38] width 29 height 9
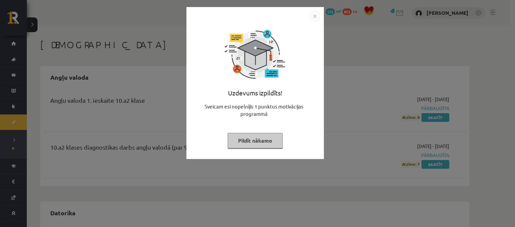
click at [251, 133] on button "Pildīt nākamo" at bounding box center [254, 140] width 55 height 15
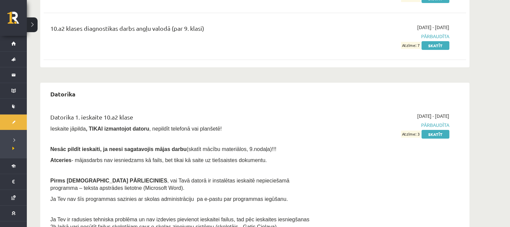
scroll to position [119, 0]
